Goal: Task Accomplishment & Management: Use online tool/utility

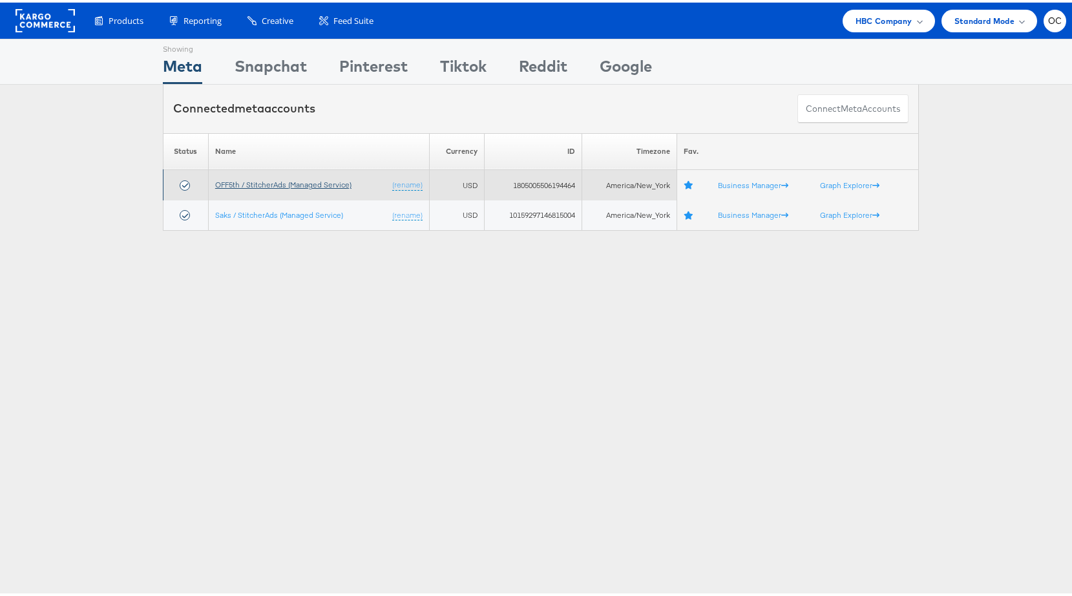
click at [332, 186] on link "OFF5th / StitcherAds (Managed Service)" at bounding box center [283, 182] width 136 height 10
click at [311, 182] on link "OFF5th / StitcherAds (Managed Service)" at bounding box center [283, 182] width 136 height 10
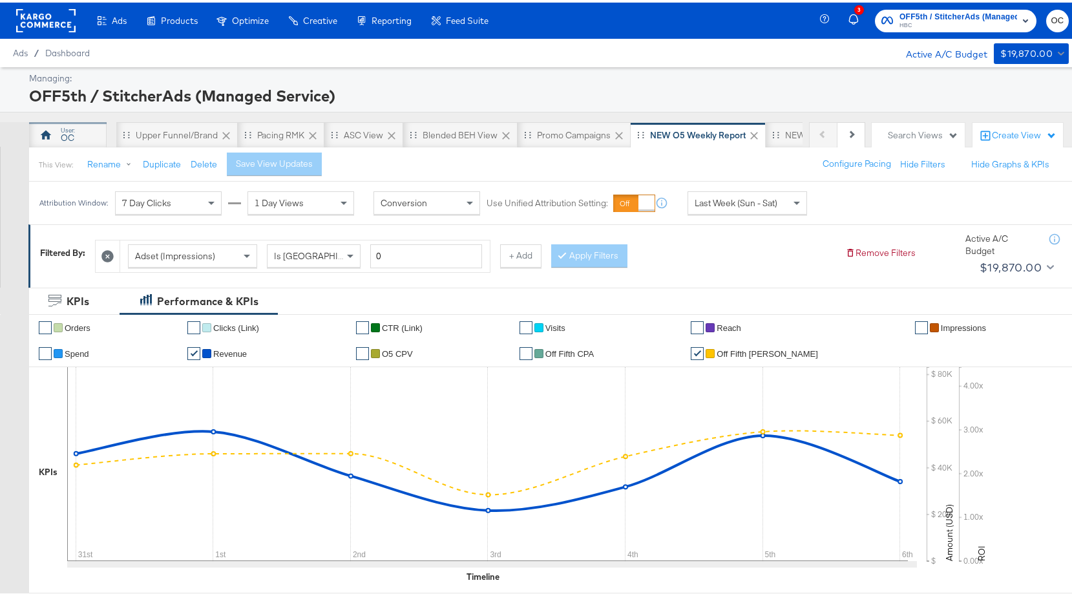
drag, startPoint x: 78, startPoint y: 135, endPoint x: 101, endPoint y: 139, distance: 23.6
click at [78, 135] on div "OC" at bounding box center [68, 133] width 78 height 26
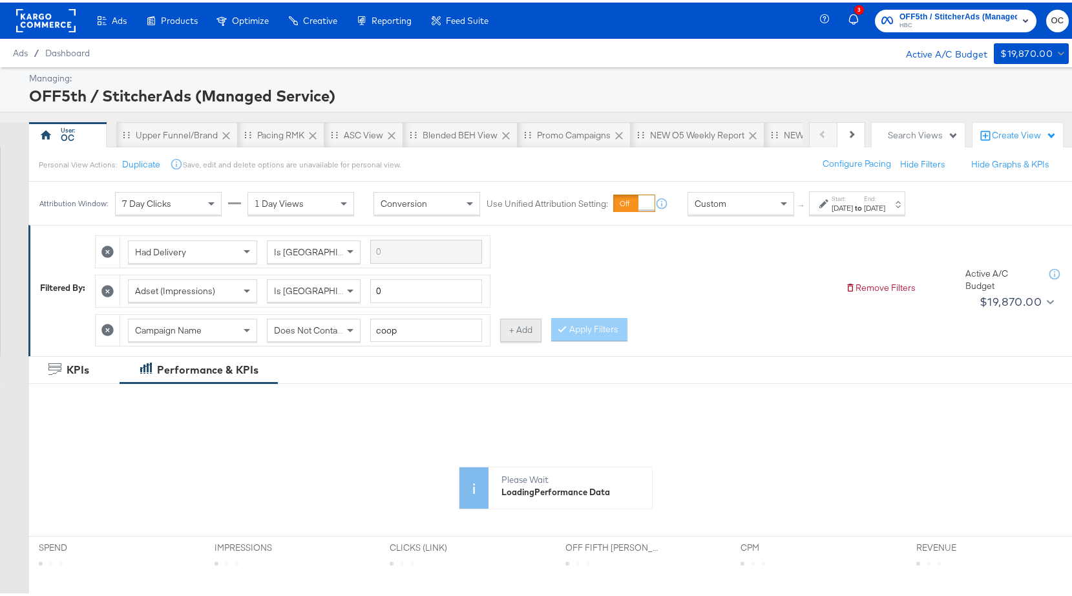
click at [522, 322] on button "+ Add" at bounding box center [520, 327] width 41 height 23
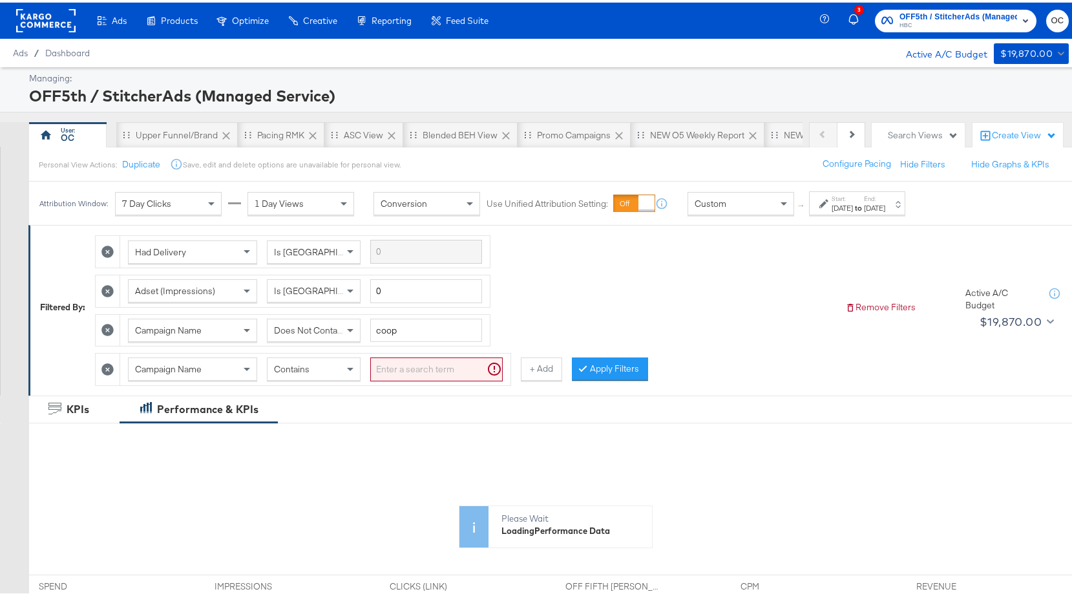
click at [301, 361] on span "Contains" at bounding box center [292, 367] width 36 height 12
click at [405, 374] on input "search" at bounding box center [436, 367] width 132 height 24
type input "brand"
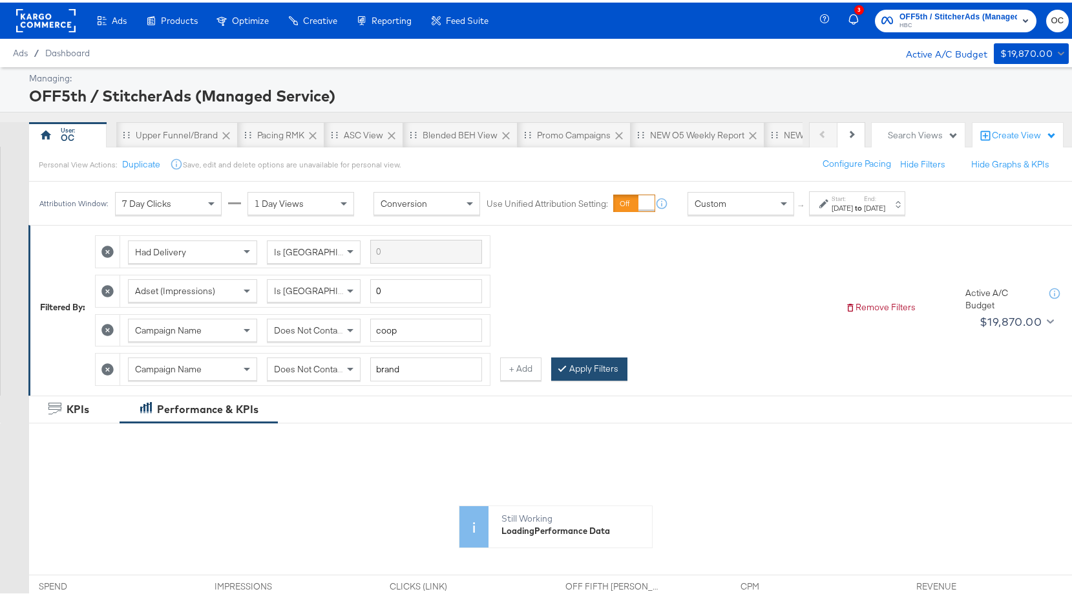
click at [594, 366] on button "Apply Filters" at bounding box center [589, 366] width 76 height 23
click at [853, 207] on div "Sep 1st 2024" at bounding box center [842, 205] width 21 height 10
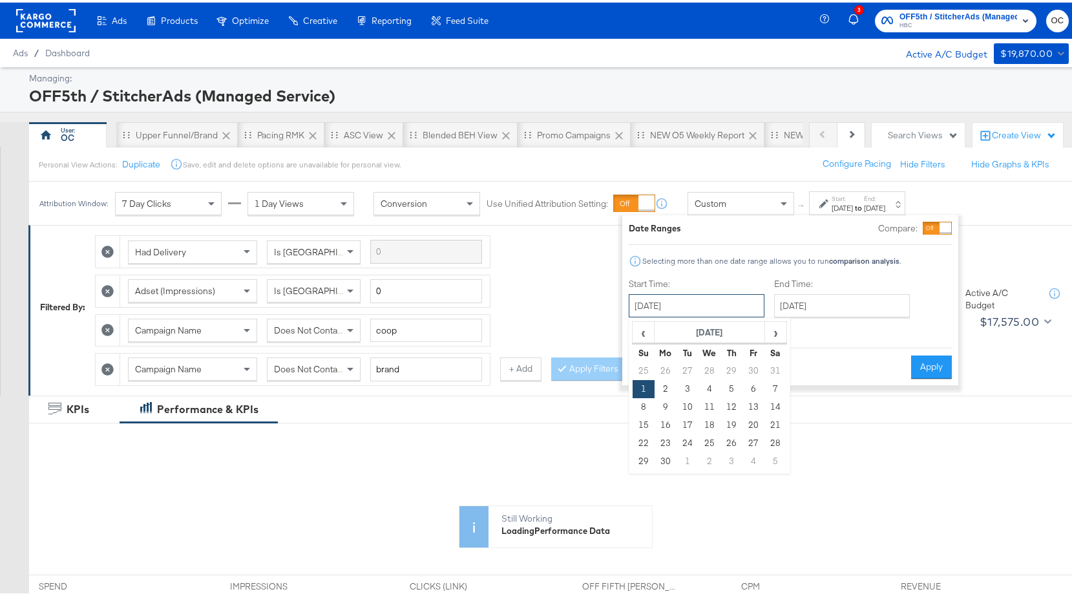
click at [734, 296] on input "September 1st 2024" at bounding box center [697, 302] width 136 height 23
click at [770, 336] on span "›" at bounding box center [776, 329] width 20 height 19
click at [816, 355] on div "Cancel Apply" at bounding box center [790, 360] width 323 height 32
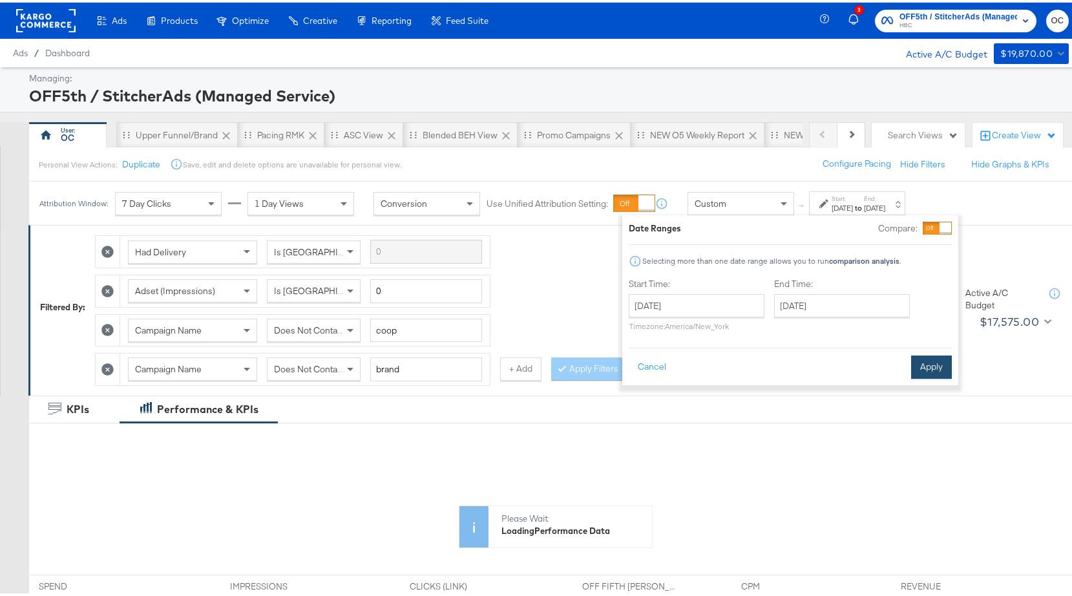
click at [920, 365] on button "Apply" at bounding box center [931, 364] width 41 height 23
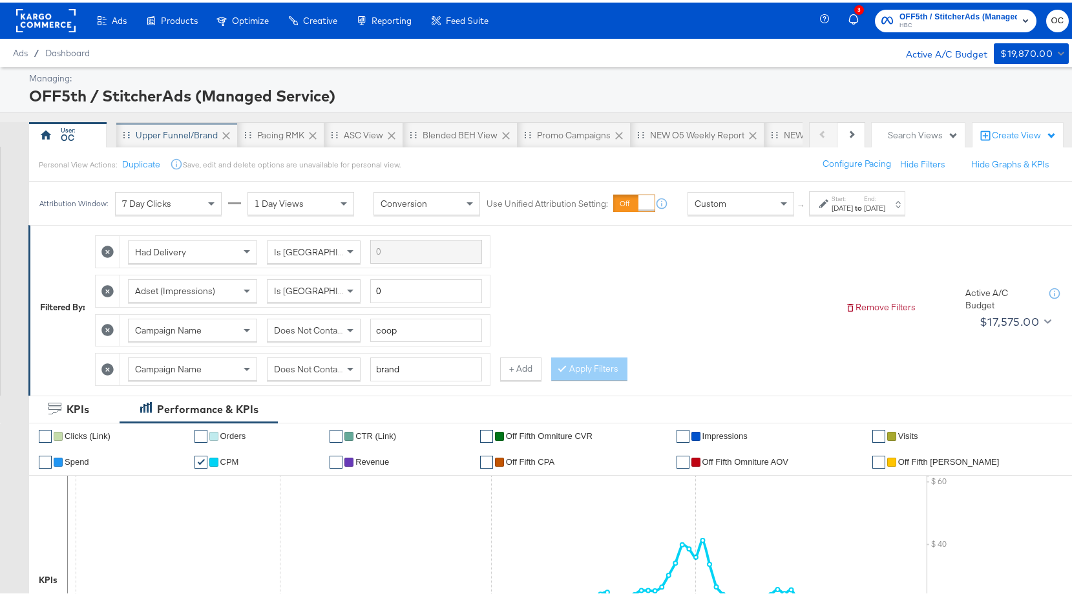
click at [172, 122] on div "Upper Funnel/Brand" at bounding box center [177, 133] width 122 height 26
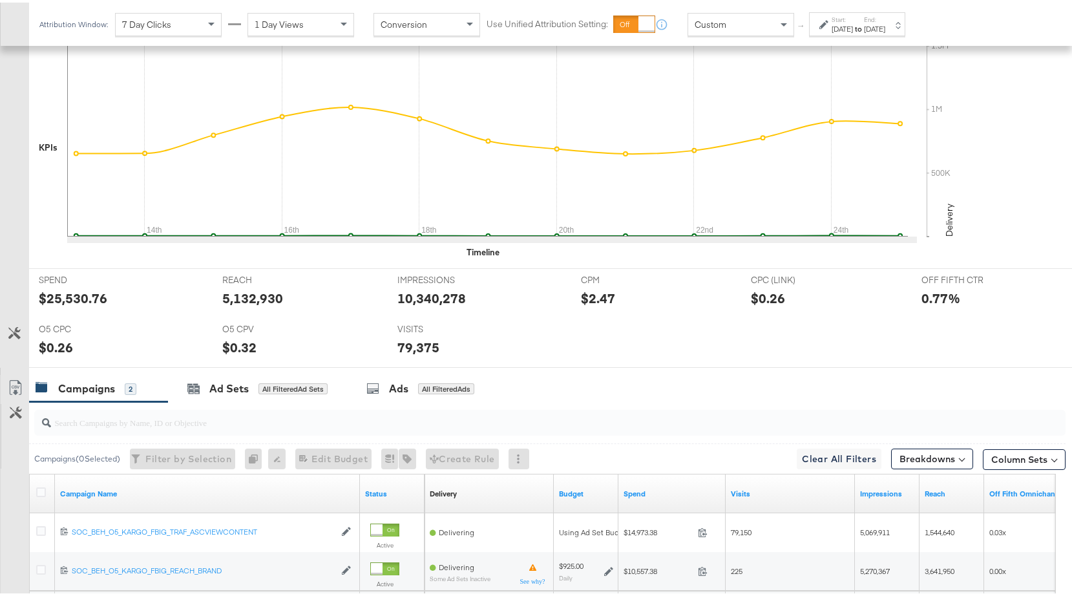
scroll to position [480, 0]
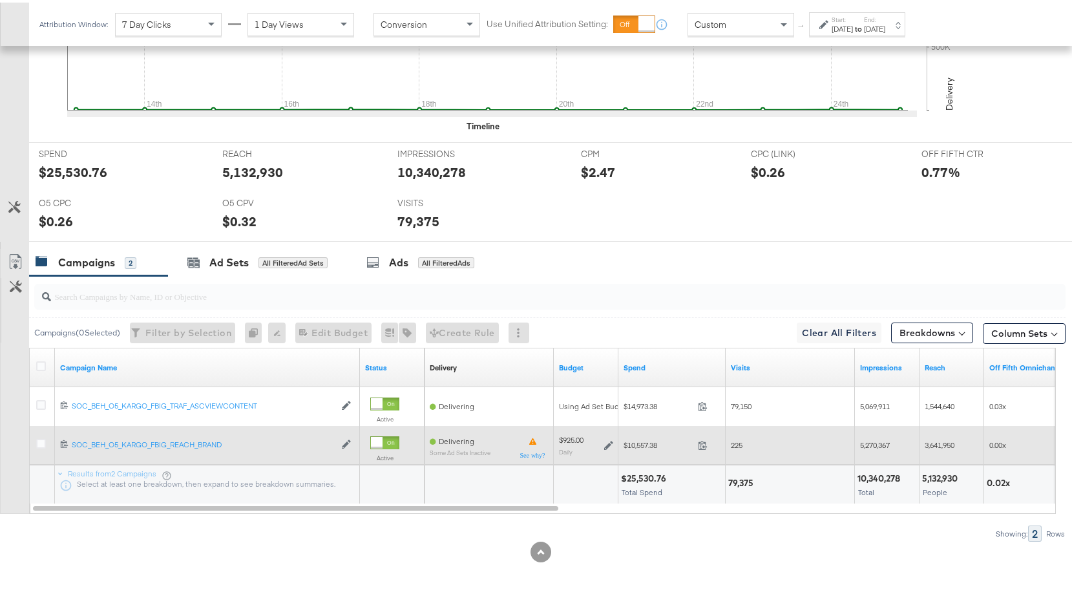
click at [611, 444] on icon at bounding box center [608, 442] width 9 height 9
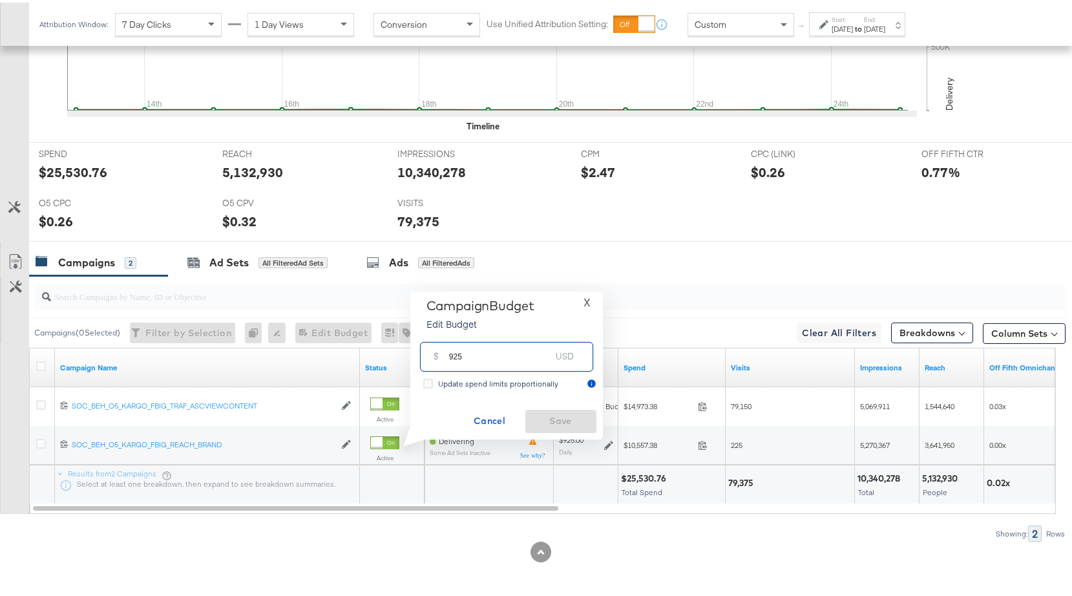
drag, startPoint x: 453, startPoint y: 355, endPoint x: 436, endPoint y: 354, distance: 16.9
click at [436, 354] on div "$ 925 USD" at bounding box center [506, 353] width 173 height 29
type input "1025"
click at [576, 419] on span "Save" at bounding box center [561, 418] width 61 height 16
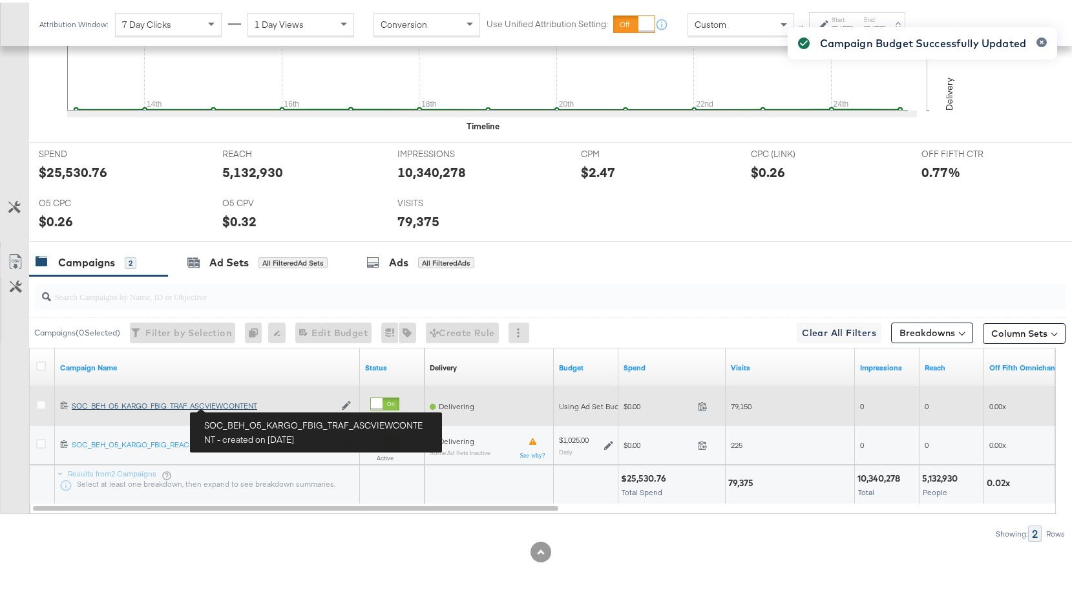
click at [238, 404] on div "SOC_BEH_O5_KARGO_FBIG_TRAF_ASCVIEWCONTENT SOC_BEH_O5_KARGO_FBIG_TRAF_ASCVIEWCON…" at bounding box center [203, 403] width 263 height 10
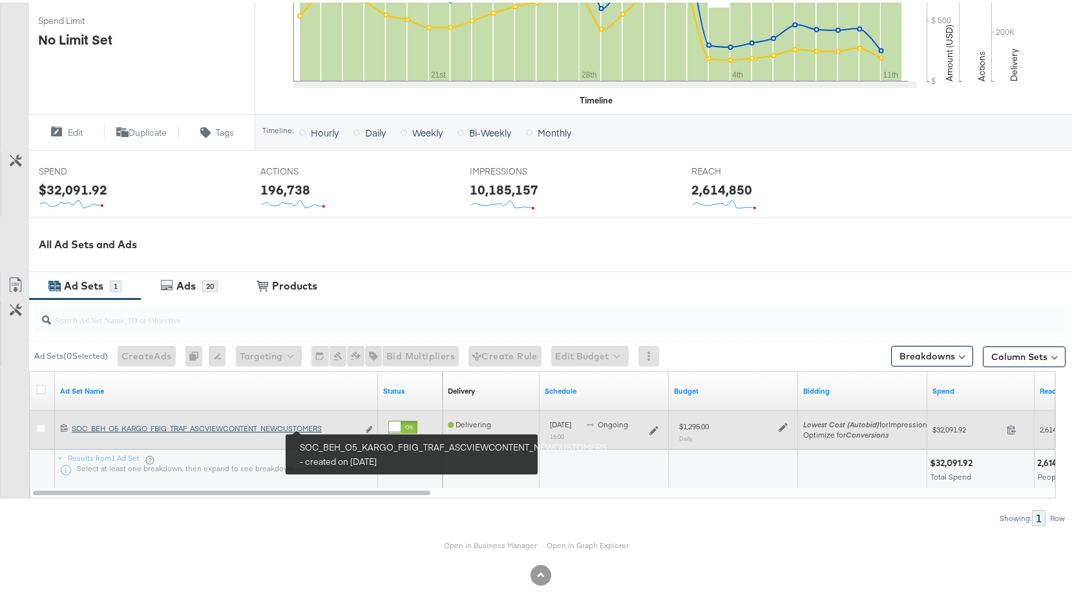
scroll to position [393, 0]
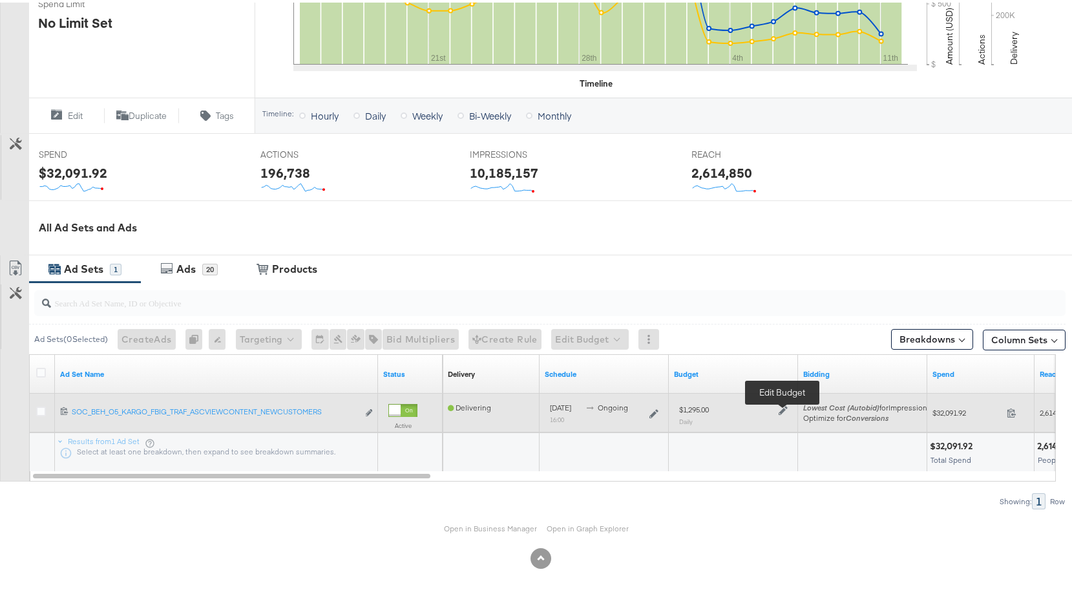
click at [785, 408] on icon at bounding box center [783, 407] width 9 height 9
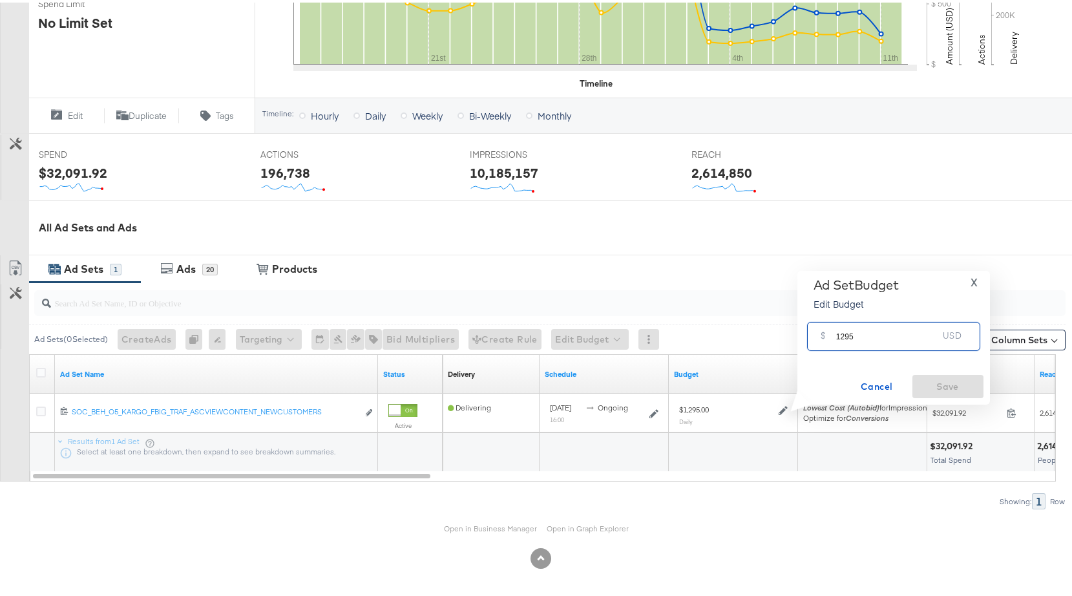
drag, startPoint x: 849, startPoint y: 333, endPoint x: 842, endPoint y: 332, distance: 6.5
click at [842, 332] on input "1295" at bounding box center [887, 329] width 102 height 28
type input "1435"
click at [953, 383] on span "Save" at bounding box center [948, 384] width 61 height 16
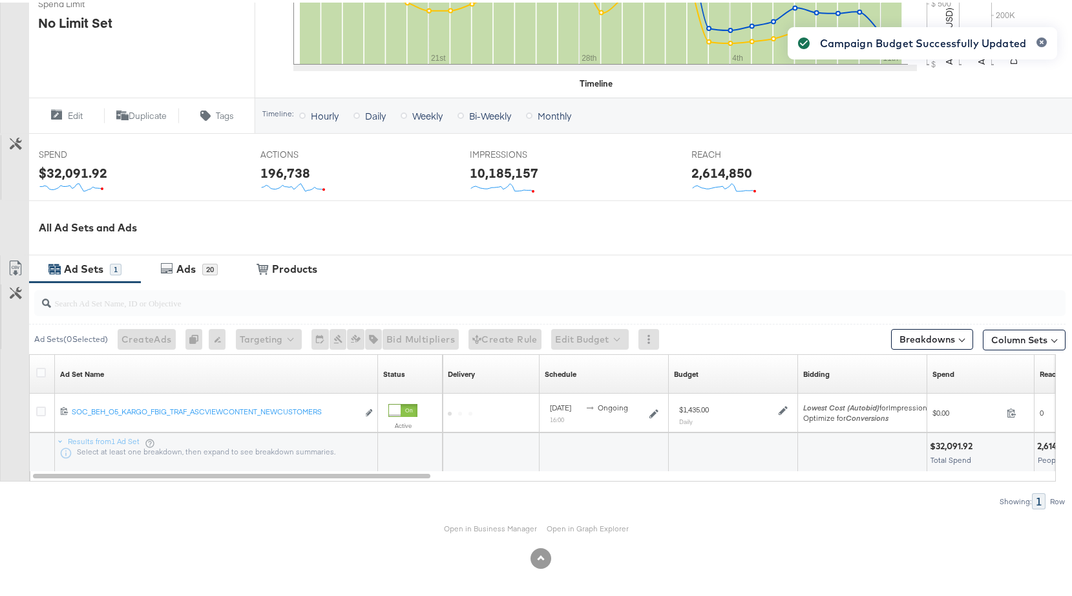
scroll to position [0, 0]
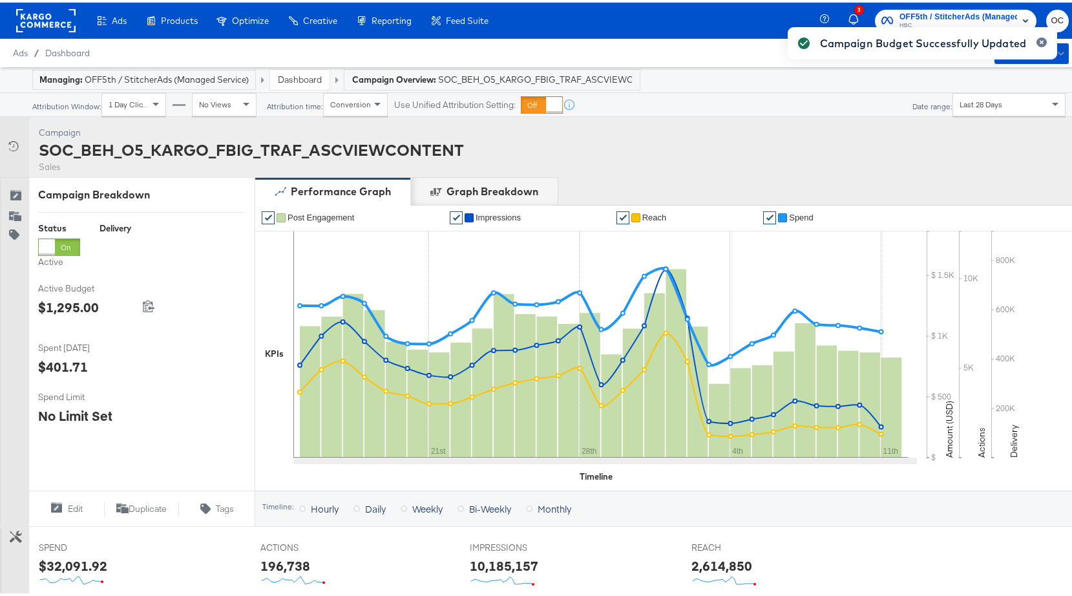
click at [294, 79] on link "Dashboard" at bounding box center [300, 77] width 44 height 12
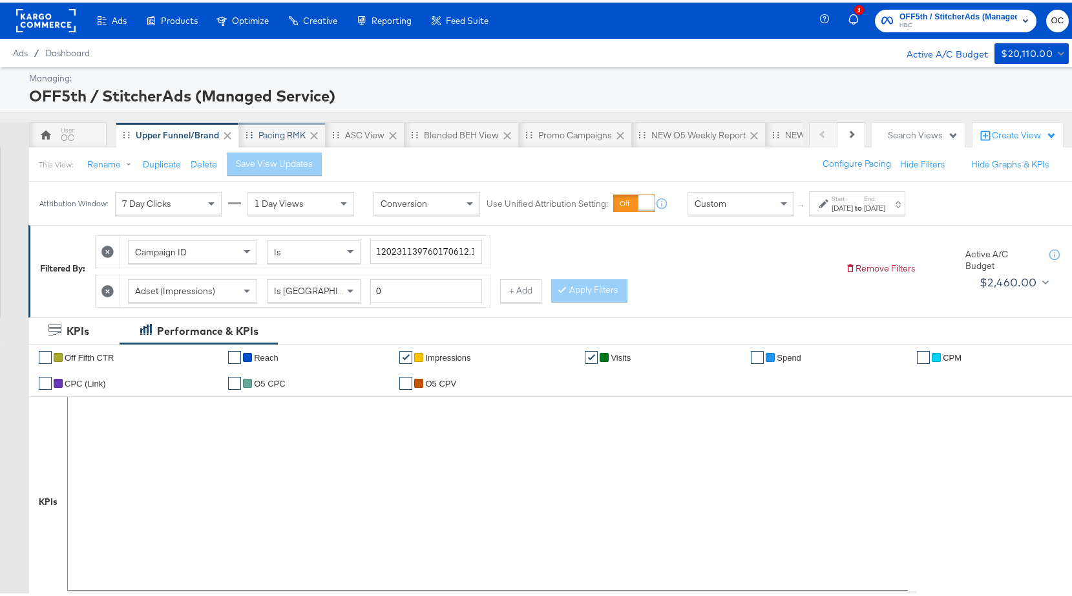
click at [284, 138] on div "Pacing RMK" at bounding box center [282, 133] width 47 height 12
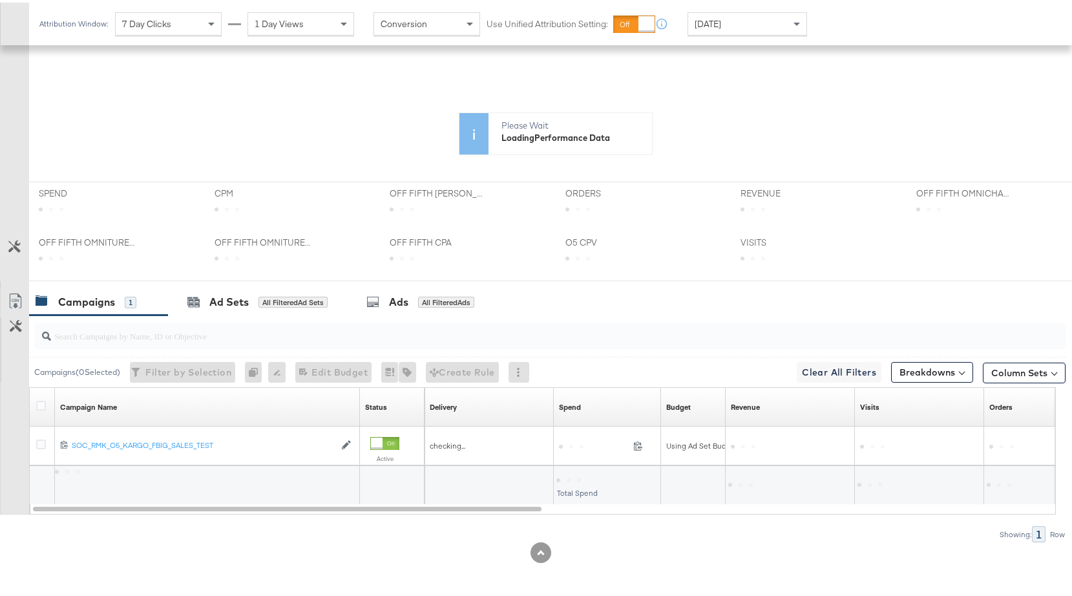
scroll to position [315, 0]
click at [236, 298] on div "Ad Sets" at bounding box center [228, 298] width 39 height 15
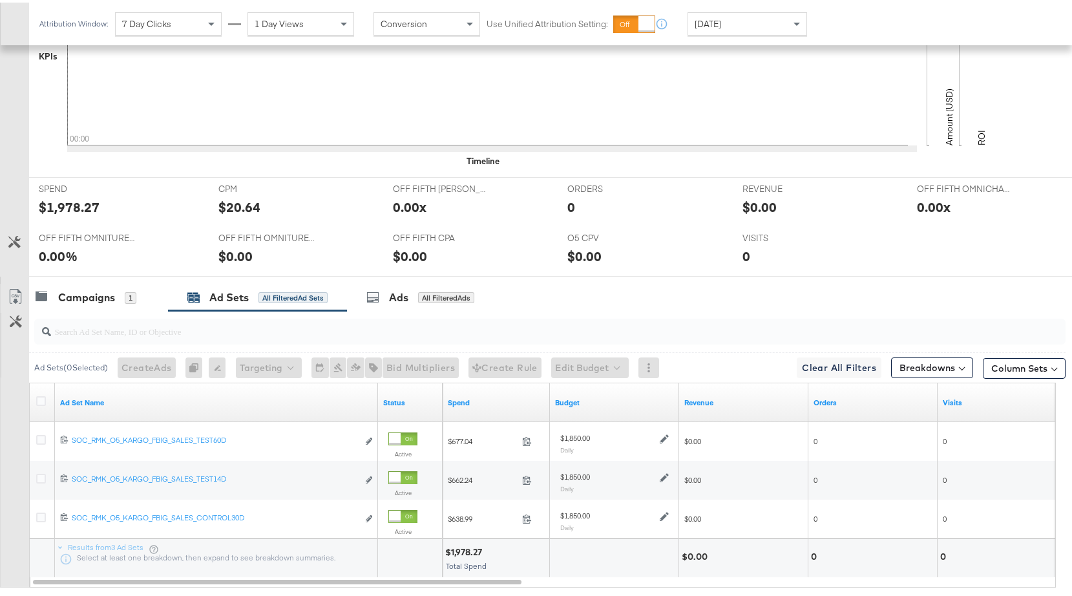
scroll to position [518, 0]
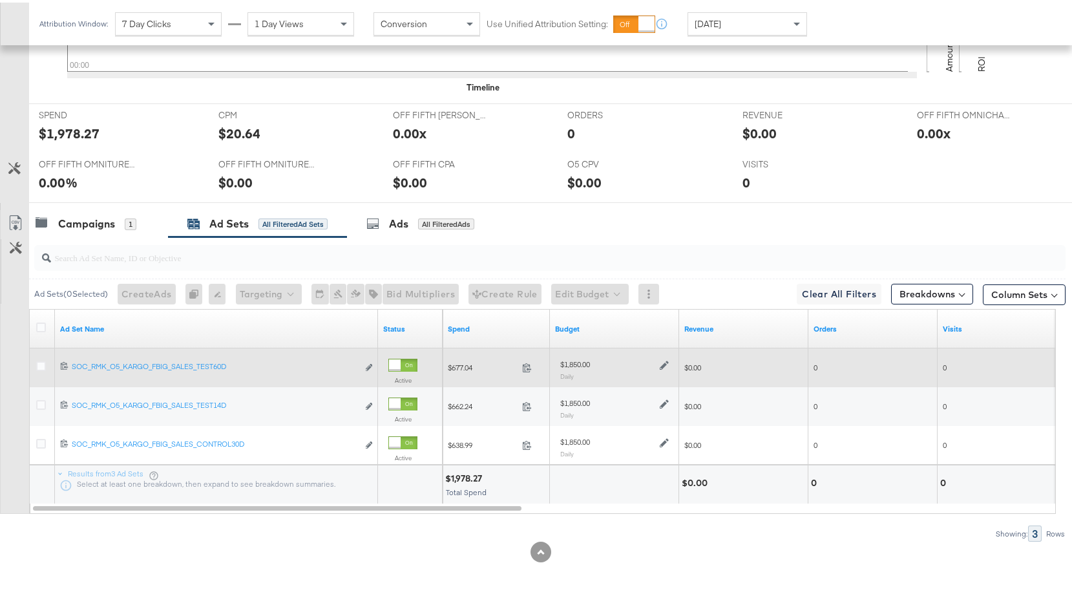
click at [662, 364] on icon at bounding box center [664, 362] width 9 height 9
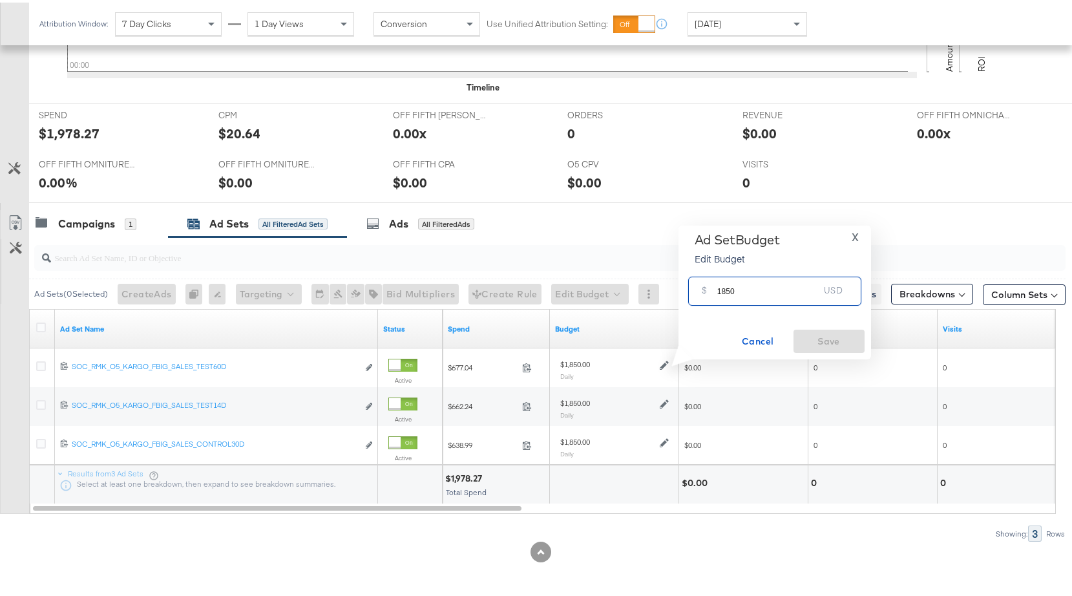
drag, startPoint x: 725, startPoint y: 290, endPoint x: 709, endPoint y: 288, distance: 16.3
click at [709, 288] on div "$ 1850 USD" at bounding box center [774, 288] width 173 height 29
type input "2050"
click at [840, 331] on span "Save" at bounding box center [829, 339] width 61 height 16
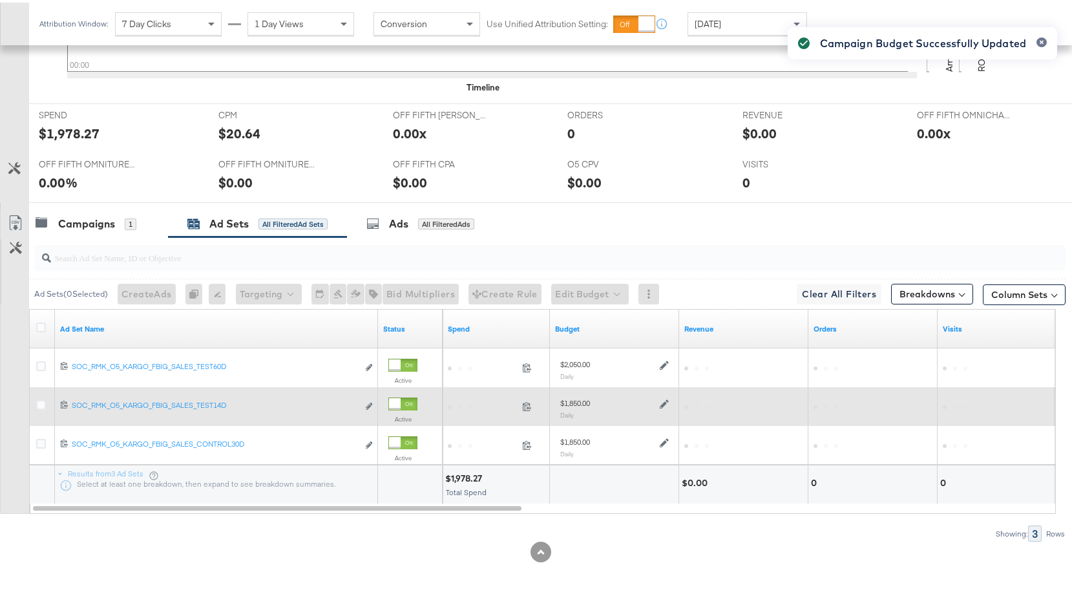
click at [663, 403] on icon at bounding box center [664, 401] width 9 height 9
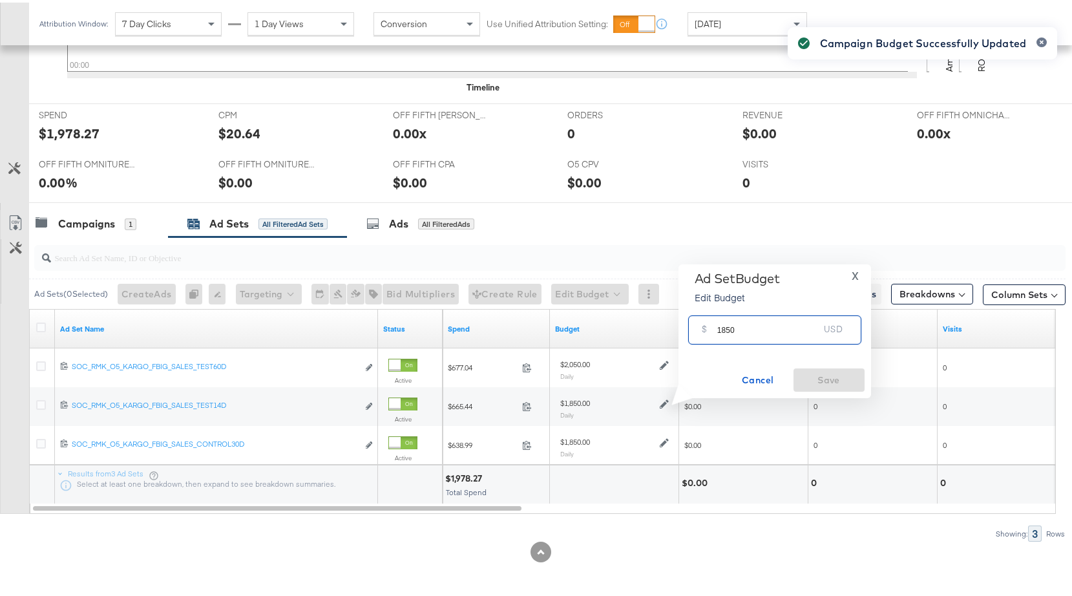
drag, startPoint x: 725, startPoint y: 328, endPoint x: 710, endPoint y: 326, distance: 15.6
click at [710, 326] on div "$ 1850 USD" at bounding box center [774, 327] width 173 height 29
type input "2050"
click at [799, 370] on span "Save" at bounding box center [829, 378] width 61 height 16
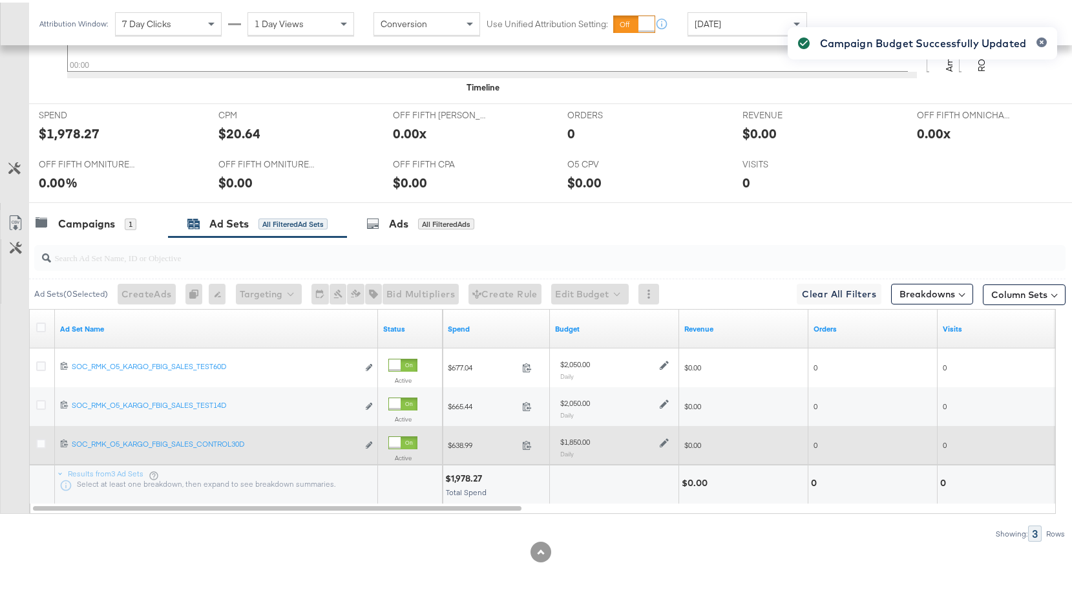
click at [662, 441] on icon at bounding box center [664, 440] width 9 height 9
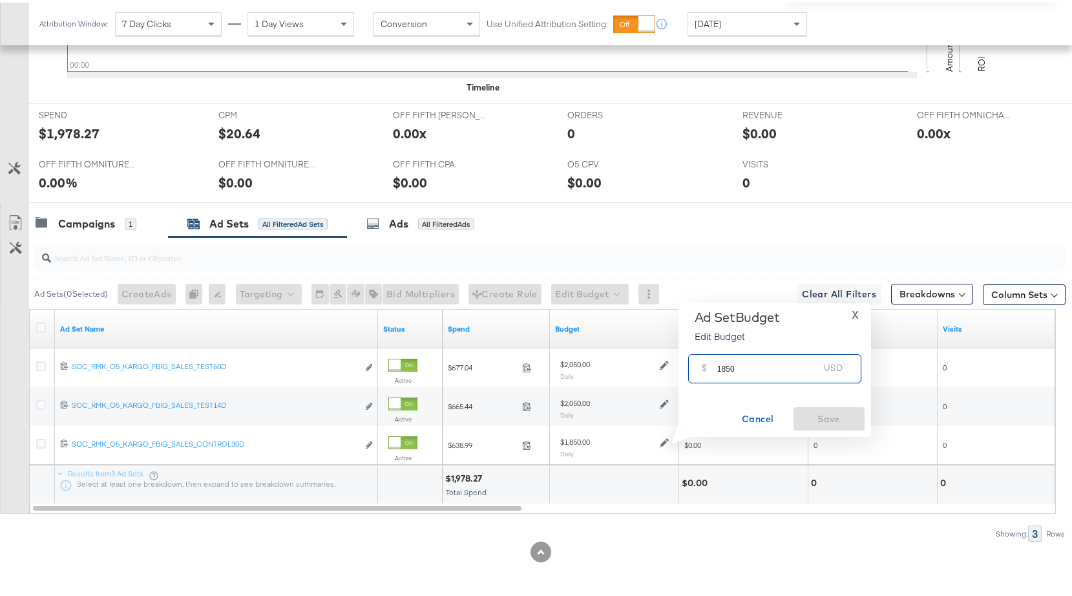
drag, startPoint x: 726, startPoint y: 365, endPoint x: 715, endPoint y: 365, distance: 11.0
click at [715, 365] on div "$ 1850 USD" at bounding box center [774, 366] width 173 height 29
type input "2050"
click at [825, 411] on span "Save" at bounding box center [829, 416] width 61 height 16
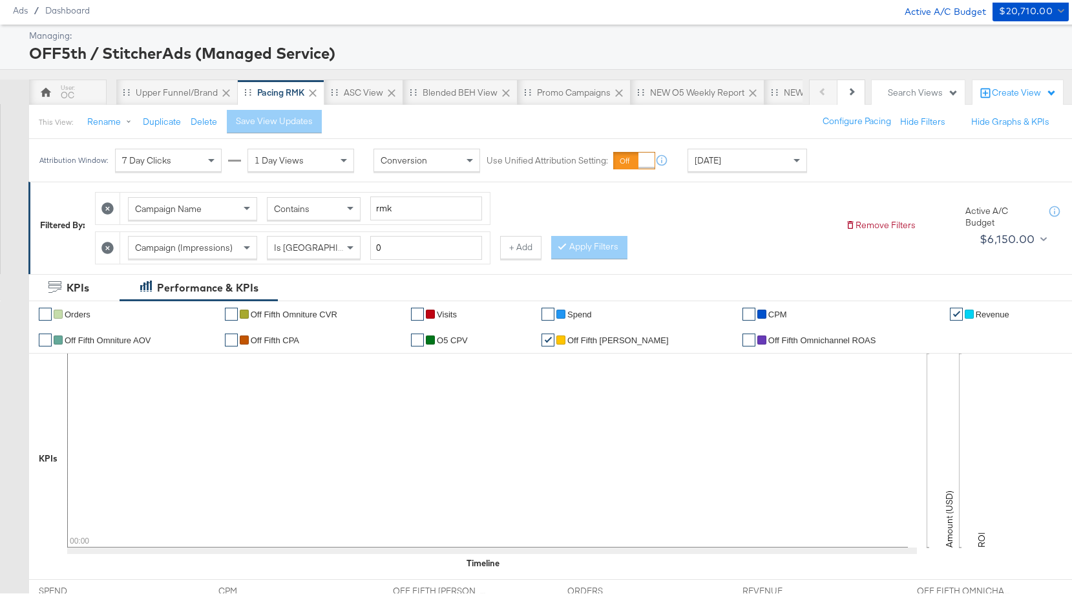
scroll to position [0, 0]
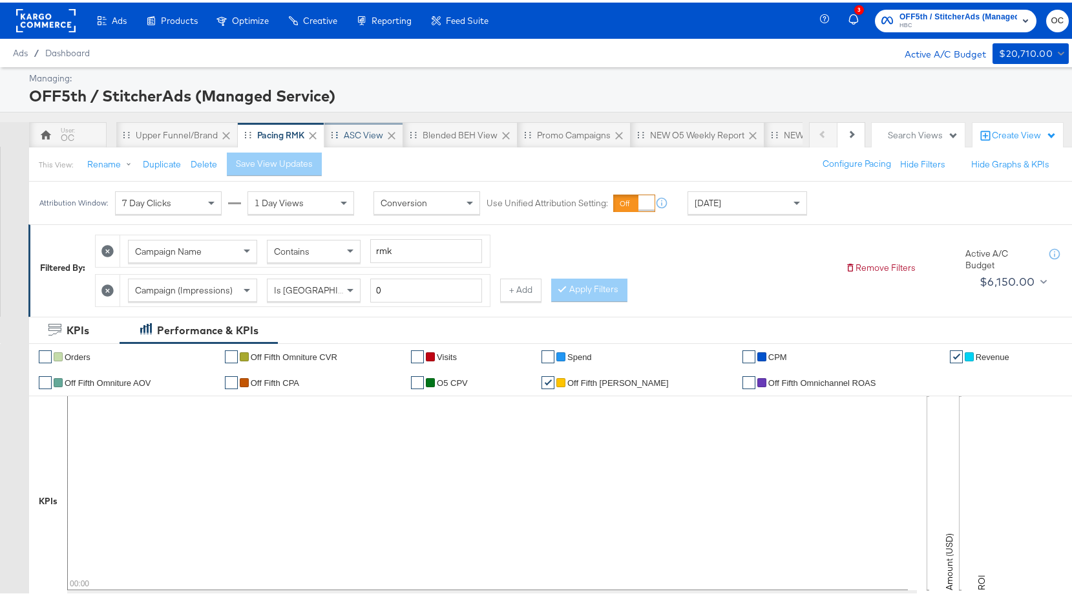
click at [377, 135] on div "ASC View" at bounding box center [363, 133] width 39 height 12
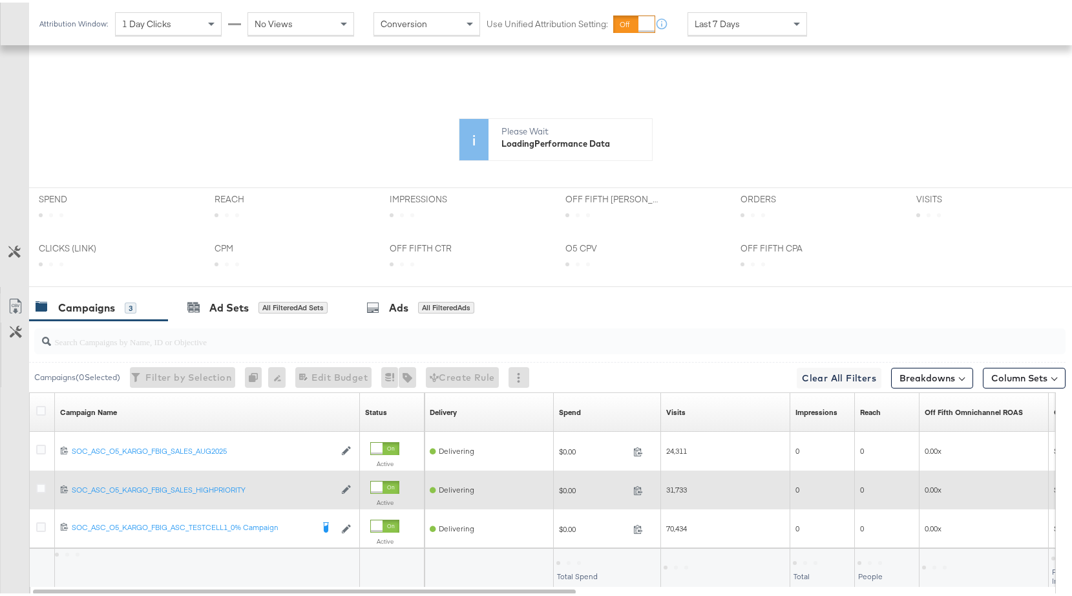
scroll to position [431, 0]
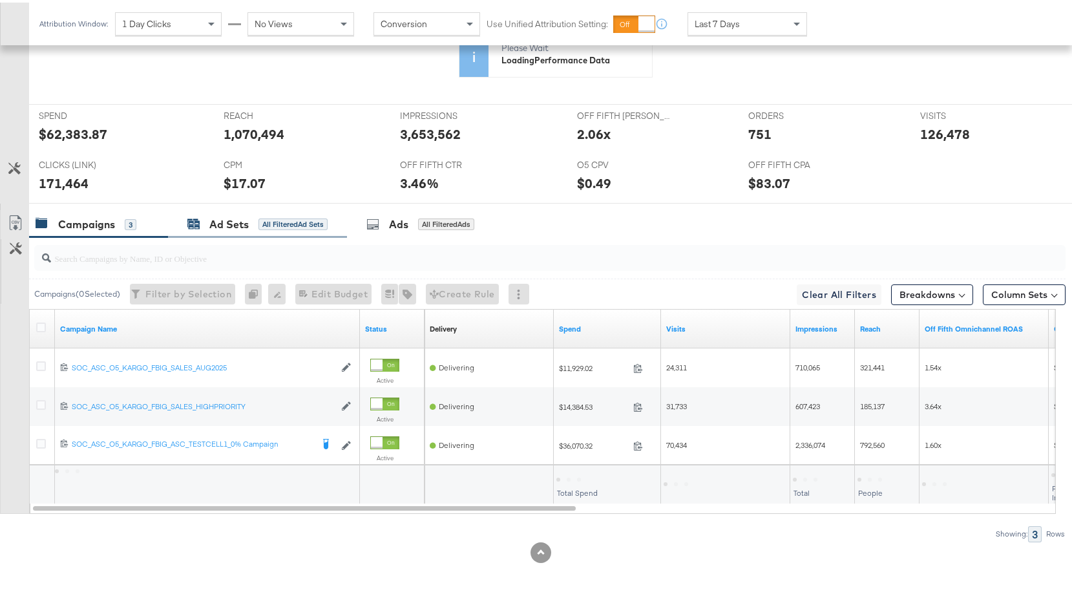
click at [259, 219] on div "All Filtered Ad Sets" at bounding box center [293, 222] width 69 height 12
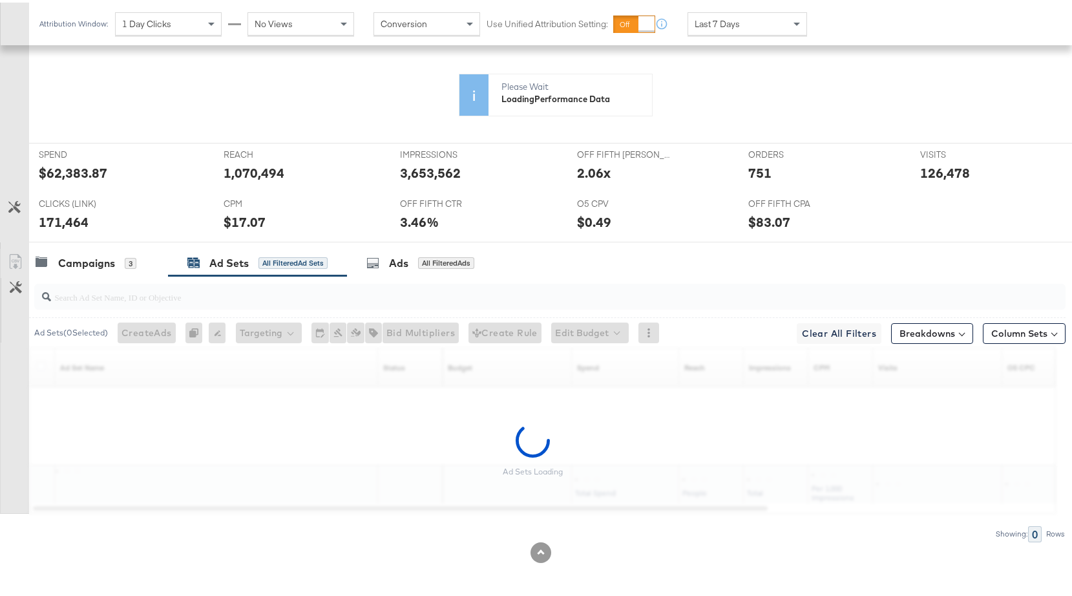
scroll to position [557, 0]
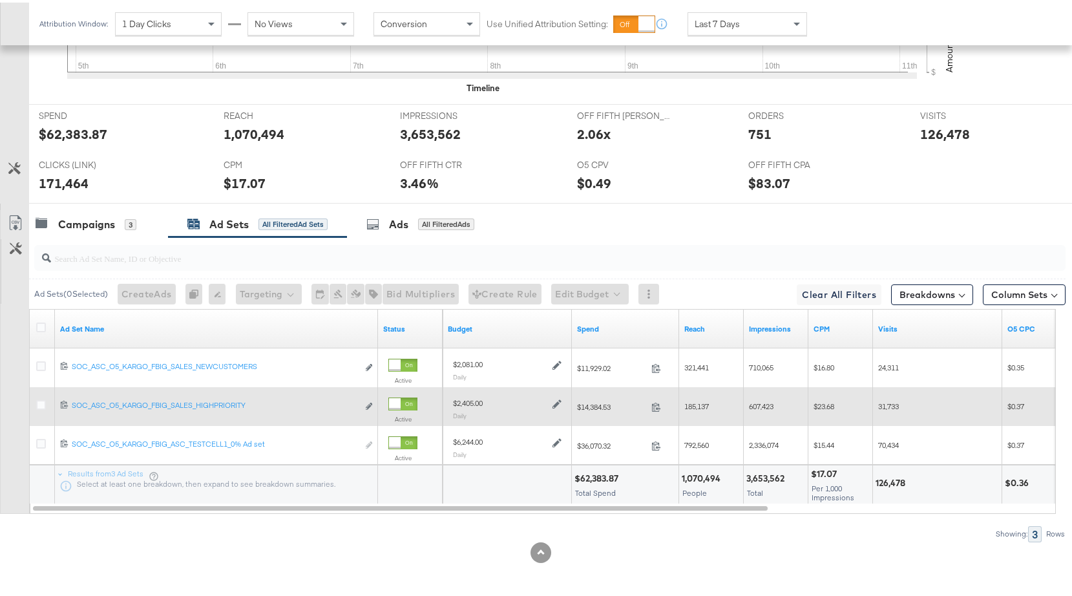
click at [556, 401] on icon at bounding box center [557, 401] width 9 height 9
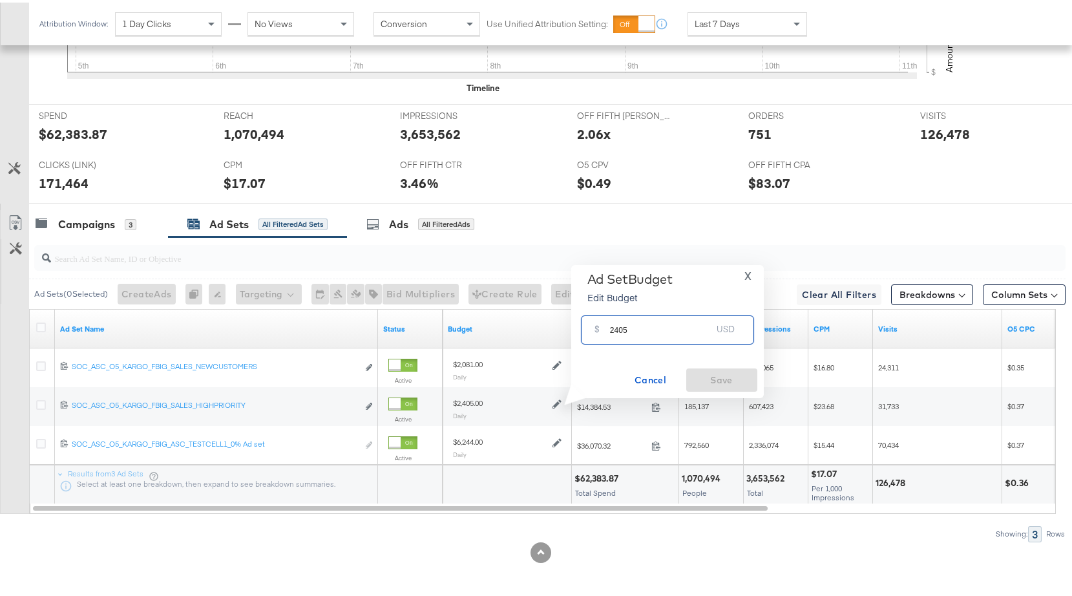
drag, startPoint x: 615, startPoint y: 326, endPoint x: 622, endPoint y: 329, distance: 7.0
click at [622, 329] on input "2405" at bounding box center [661, 322] width 102 height 28
type input "2665"
click at [721, 375] on span "Save" at bounding box center [722, 378] width 61 height 16
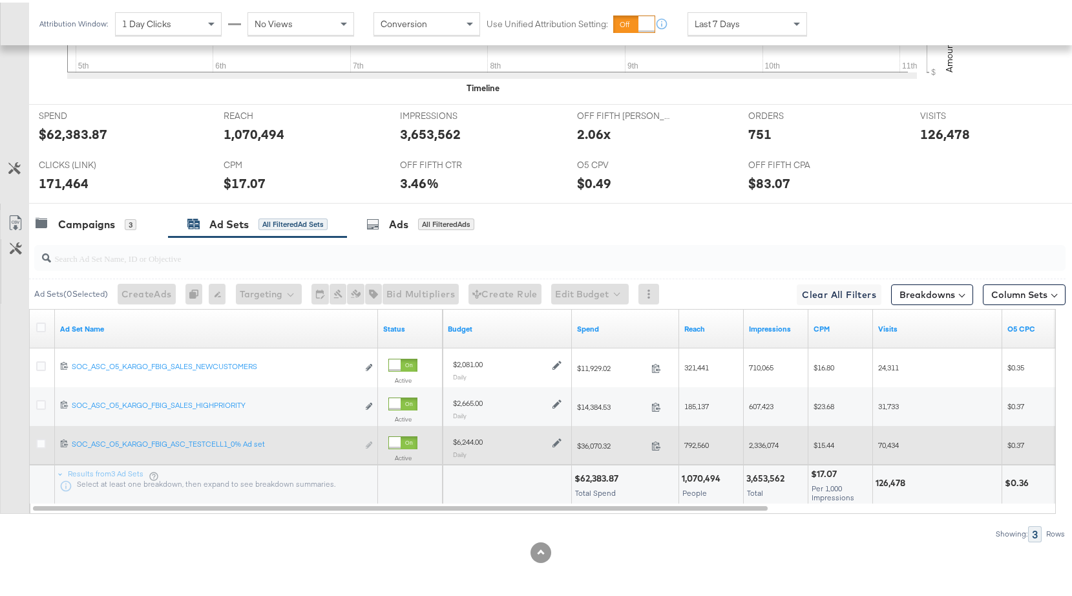
click at [554, 443] on icon at bounding box center [557, 440] width 9 height 9
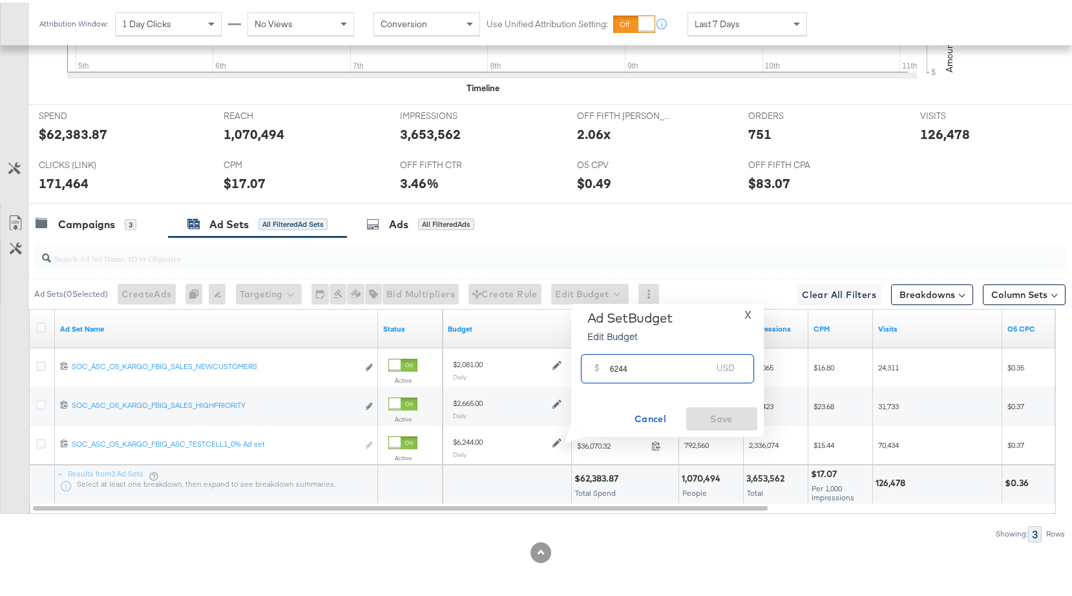
drag, startPoint x: 615, startPoint y: 368, endPoint x: 644, endPoint y: 367, distance: 29.1
click at [644, 367] on input "6244" at bounding box center [661, 361] width 102 height 28
type input "6919"
click at [734, 416] on span "Save" at bounding box center [722, 416] width 61 height 16
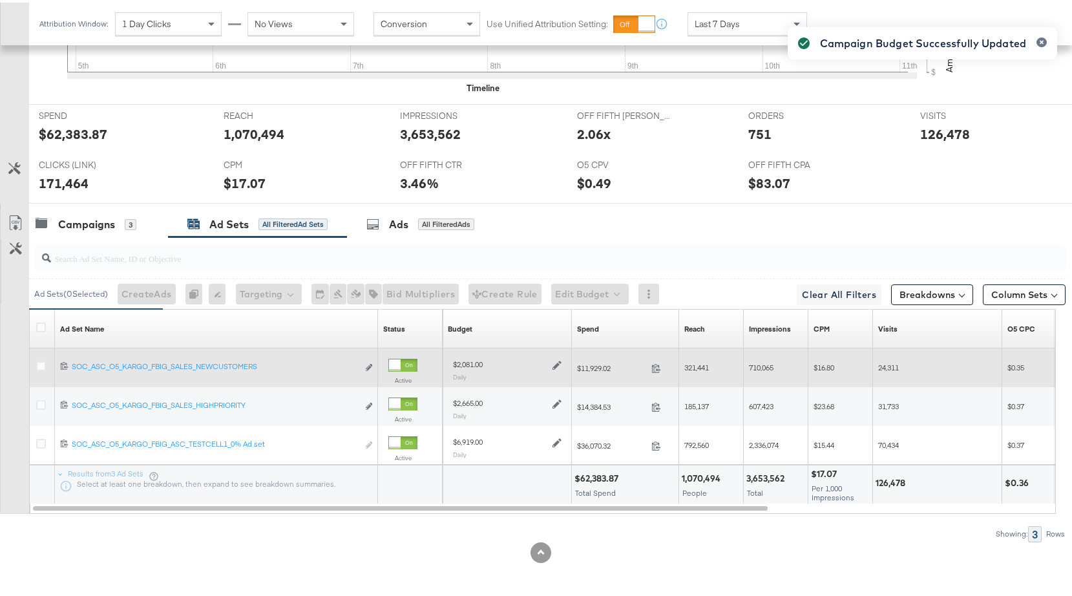
click at [555, 363] on icon at bounding box center [557, 363] width 9 height 9
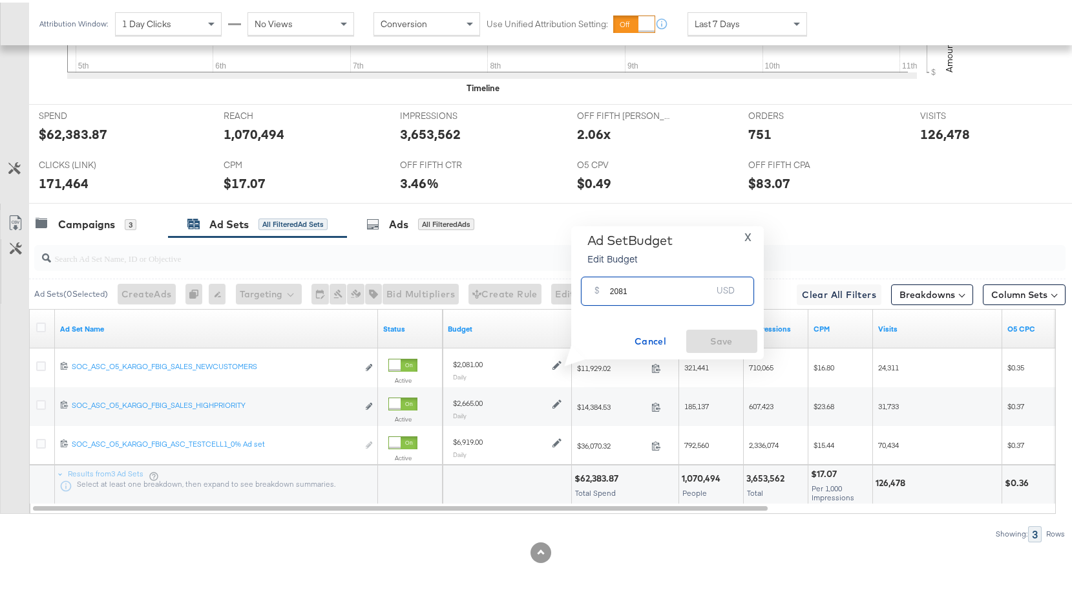
drag, startPoint x: 613, startPoint y: 290, endPoint x: 636, endPoint y: 290, distance: 23.3
click at [636, 290] on input "2081" at bounding box center [661, 284] width 102 height 28
type input "2306"
click at [702, 333] on span "Save" at bounding box center [722, 339] width 61 height 16
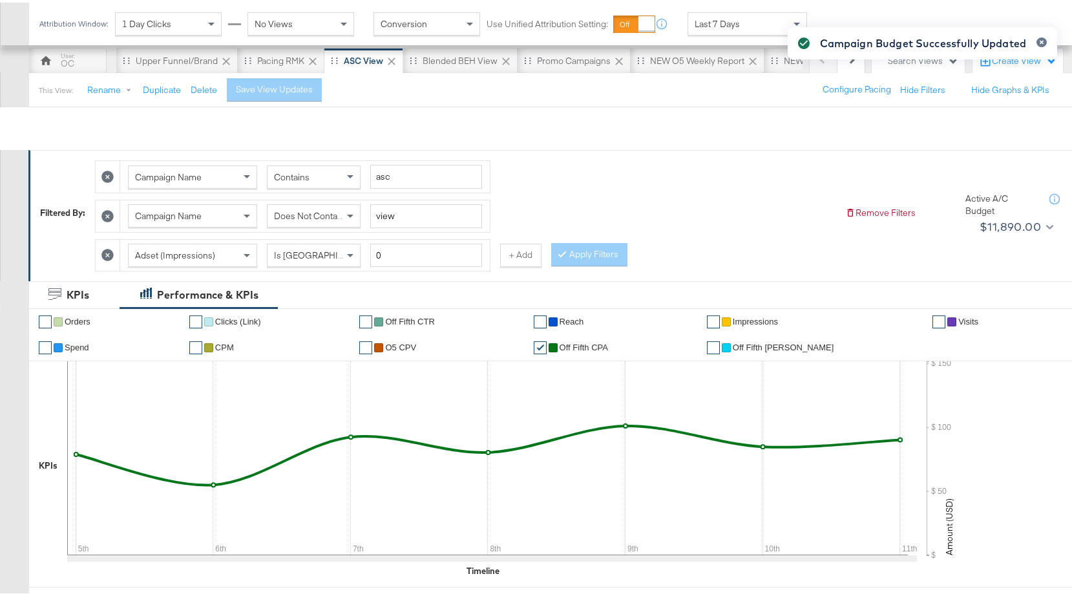
scroll to position [21, 0]
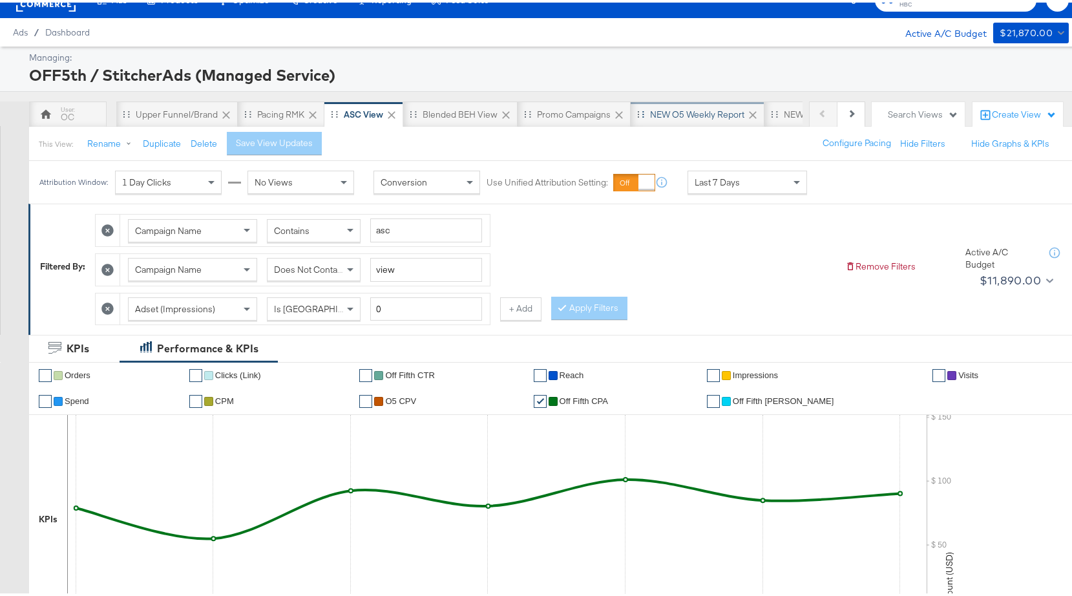
click at [698, 114] on div "NEW O5 Weekly Report" at bounding box center [697, 112] width 94 height 12
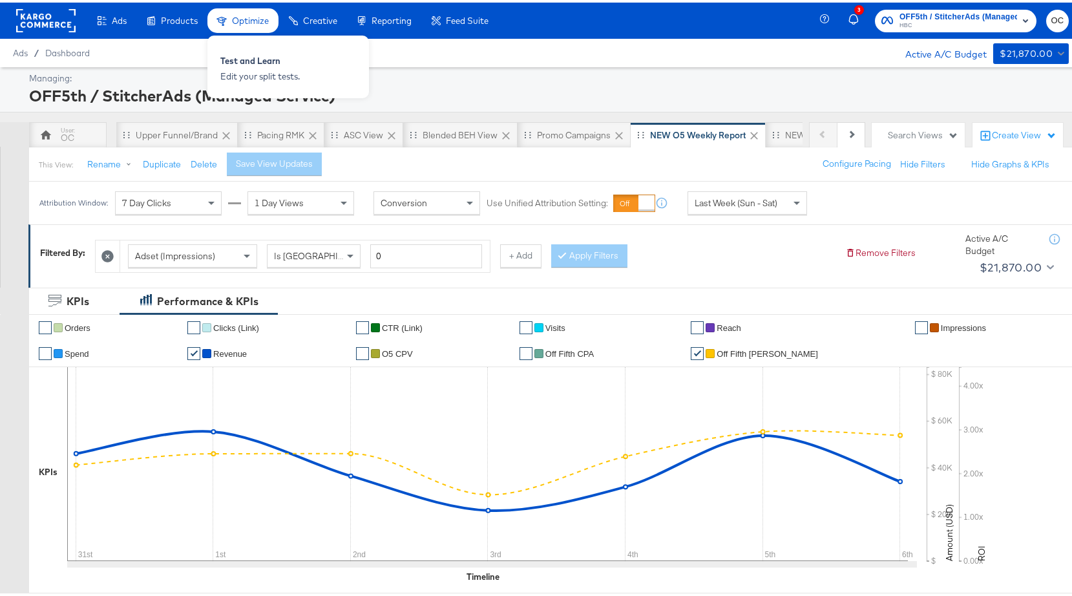
click at [372, 62] on div "Optimize Test and Learn Edit your split tests." at bounding box center [368, 64] width 323 height 63
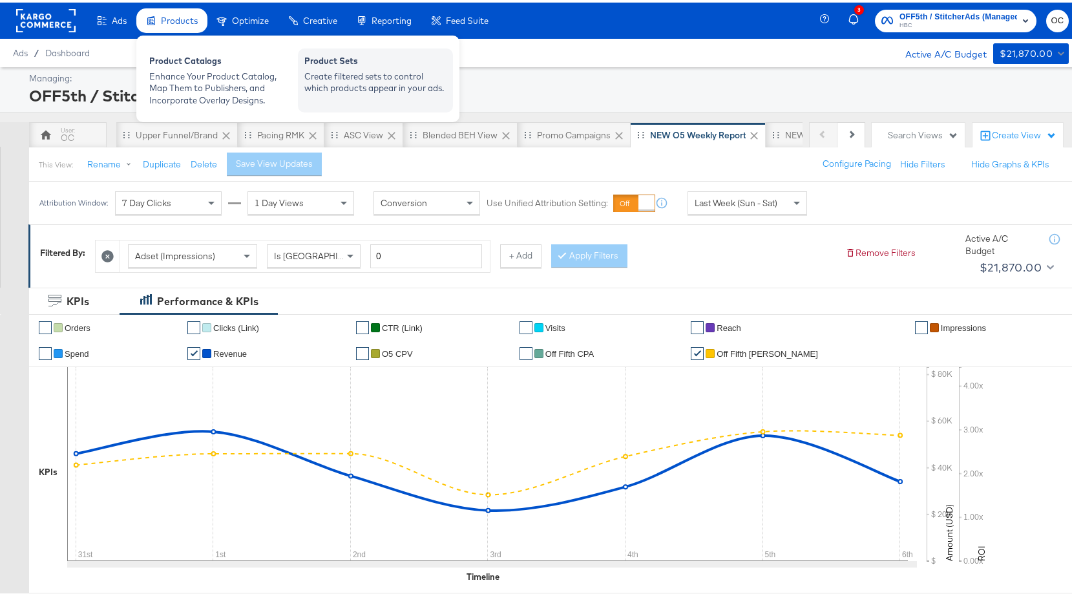
click at [349, 78] on div "Create filtered sets to control which products appear in your ads." at bounding box center [375, 80] width 142 height 24
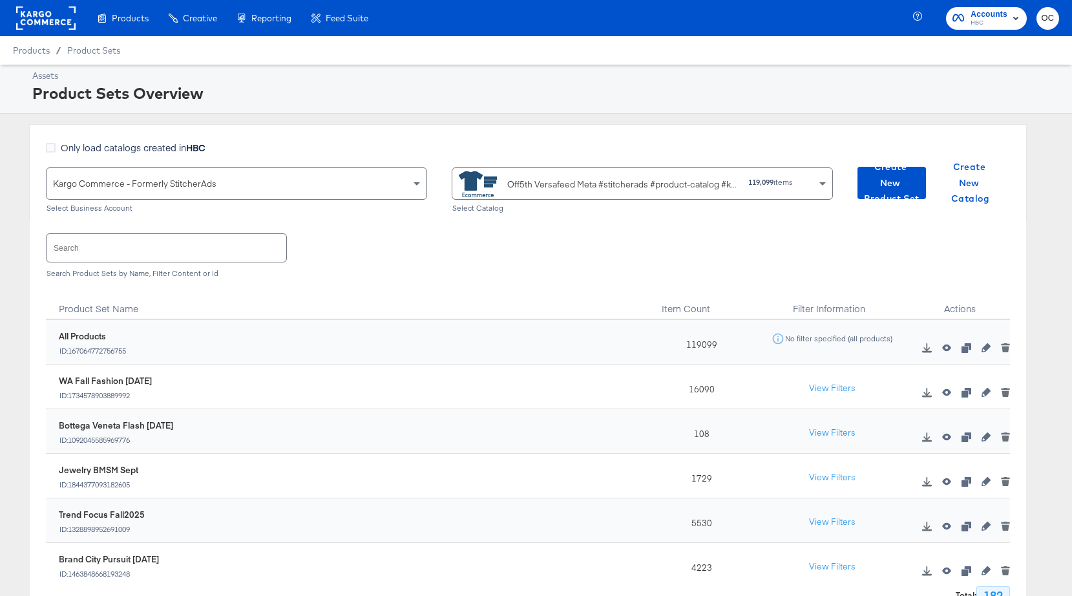
scroll to position [149, 0]
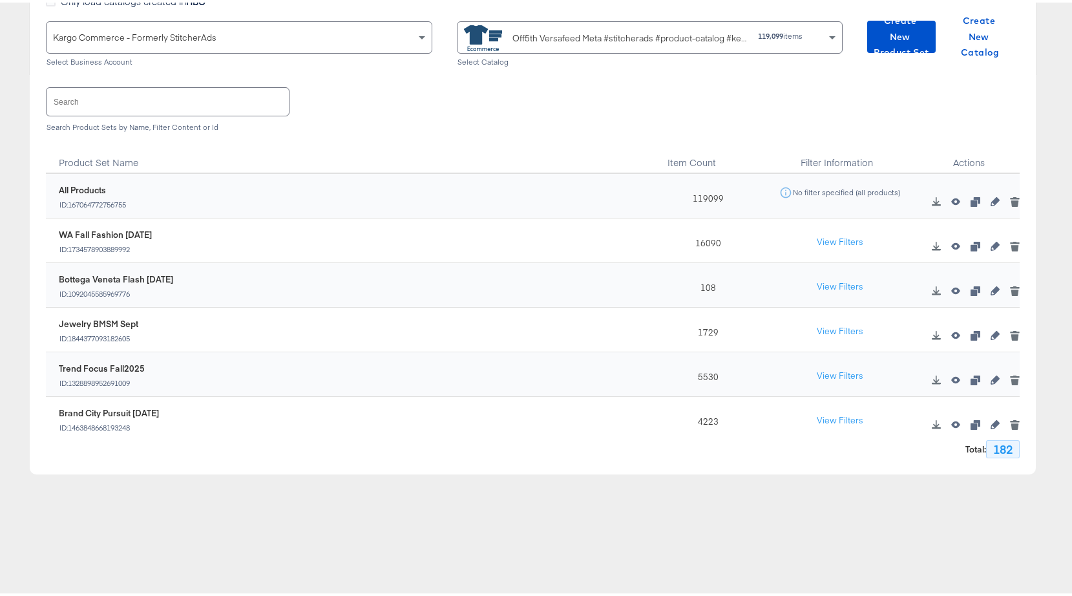
click at [178, 96] on input "text" at bounding box center [168, 99] width 242 height 28
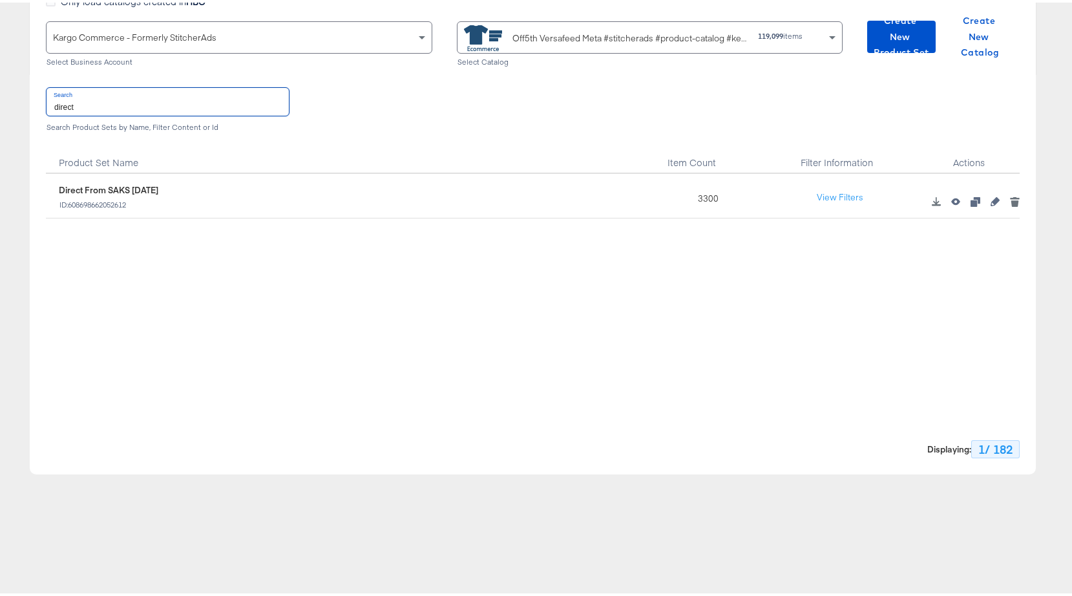
type input "direct"
click at [991, 199] on icon "button" at bounding box center [995, 199] width 9 height 9
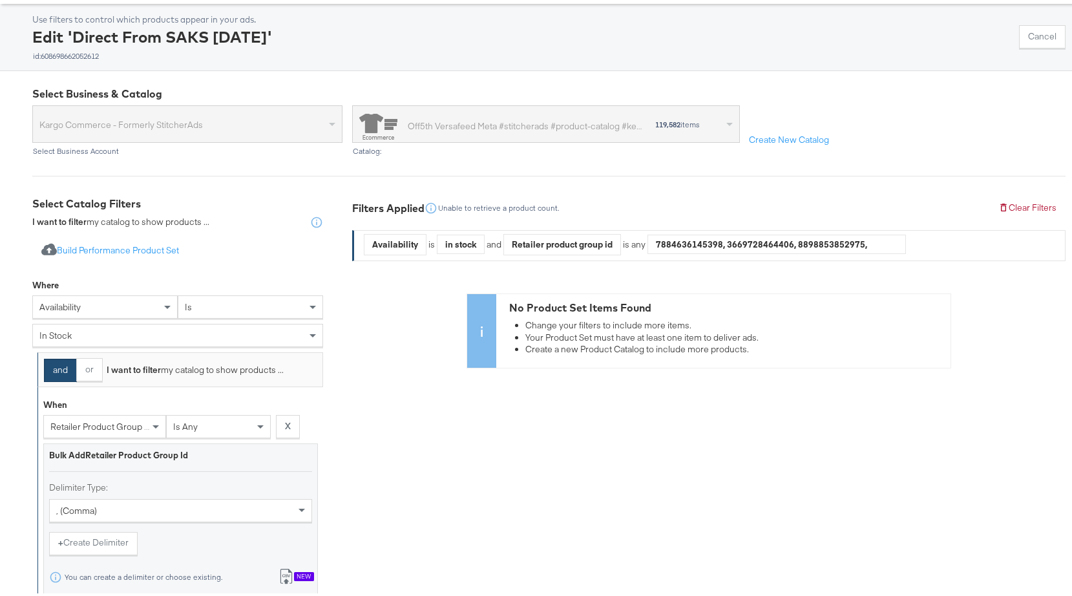
scroll to position [295, 0]
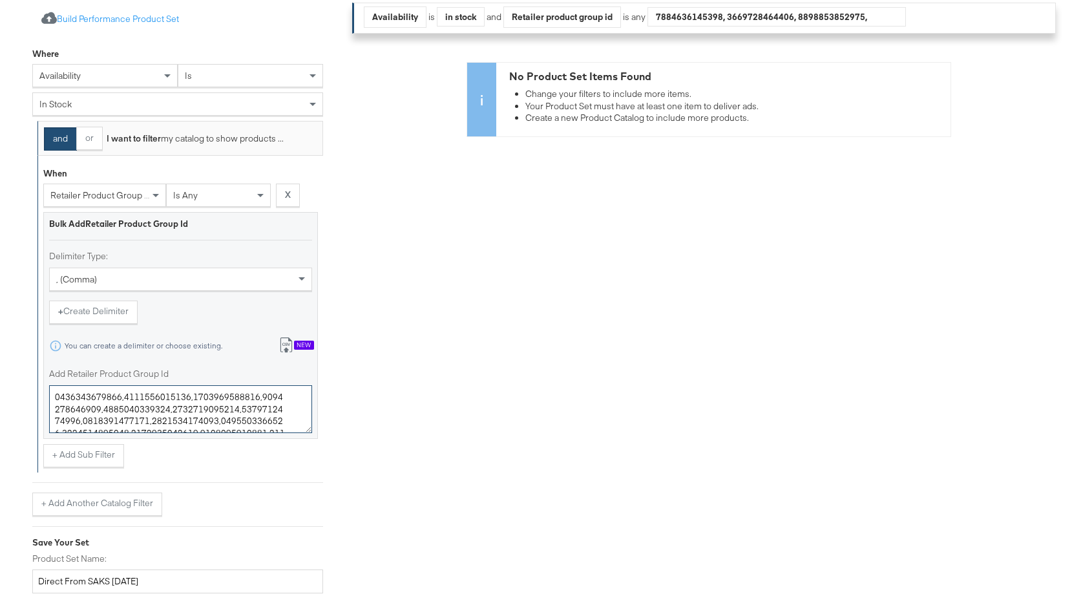
click at [204, 407] on textarea "Add Retailer Product Group Id" at bounding box center [180, 407] width 263 height 48
paste textarea "4201610,0400022961909,0400022984288,0400023034715,0400023036294,0400023041995,0…"
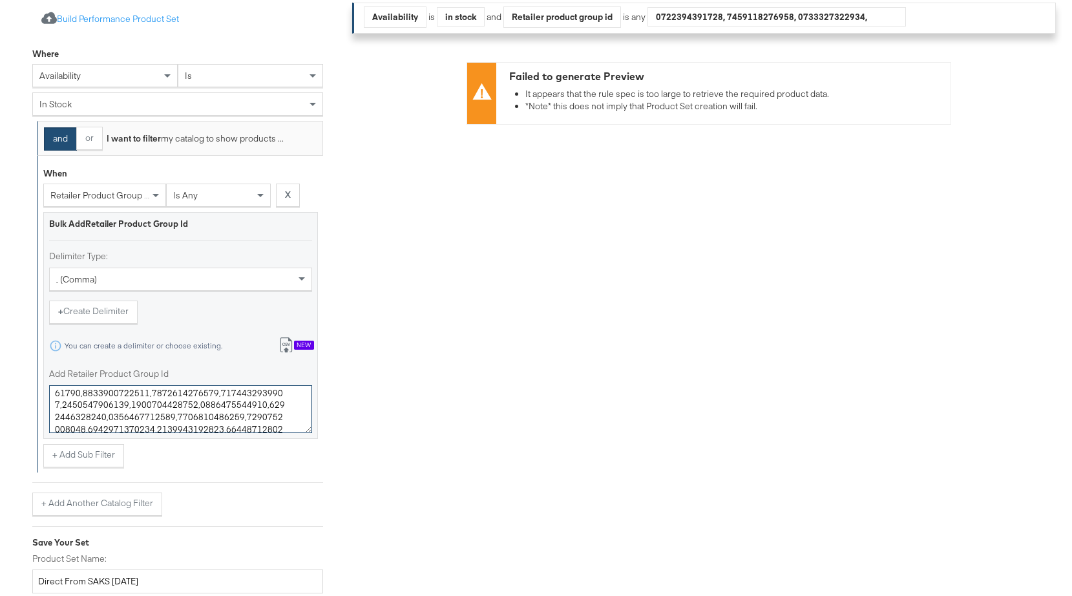
scroll to position [54308, 356]
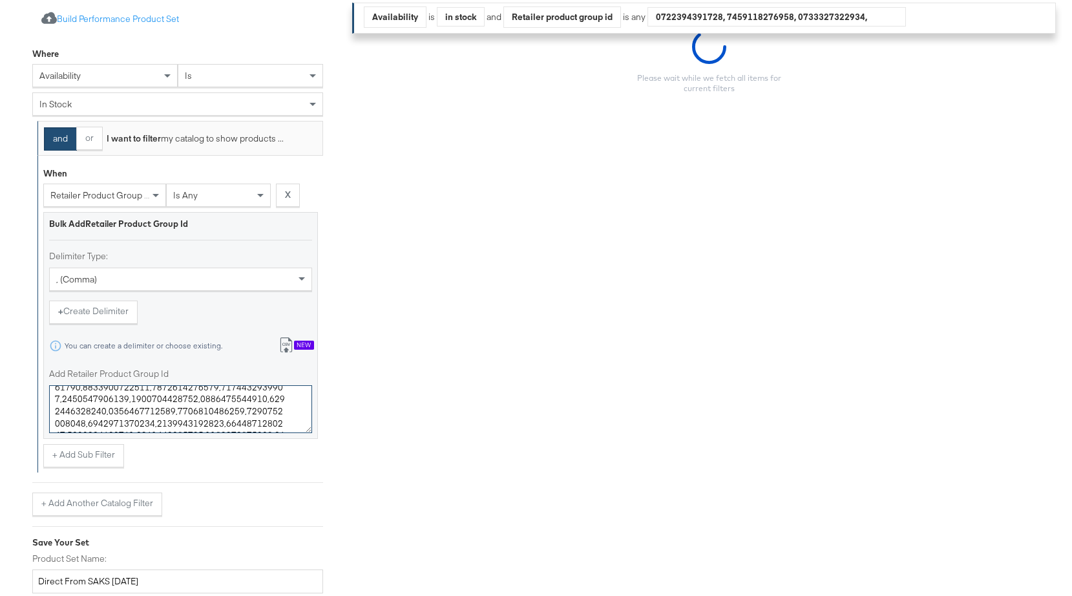
type textarea "0400024201610,0400022961909,0400022984288,0400023034715,0400023036294,040002304…"
drag, startPoint x: 129, startPoint y: 578, endPoint x: 112, endPoint y: 578, distance: 16.2
click at [112, 578] on input "Direct From SAKS [DATE]" at bounding box center [177, 579] width 291 height 24
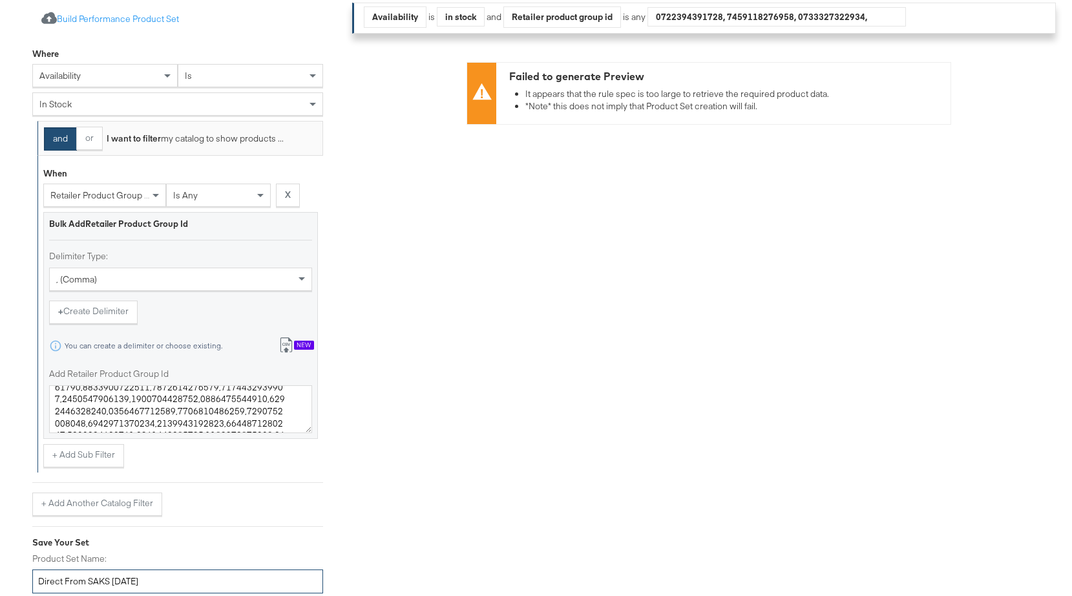
scroll to position [386, 0]
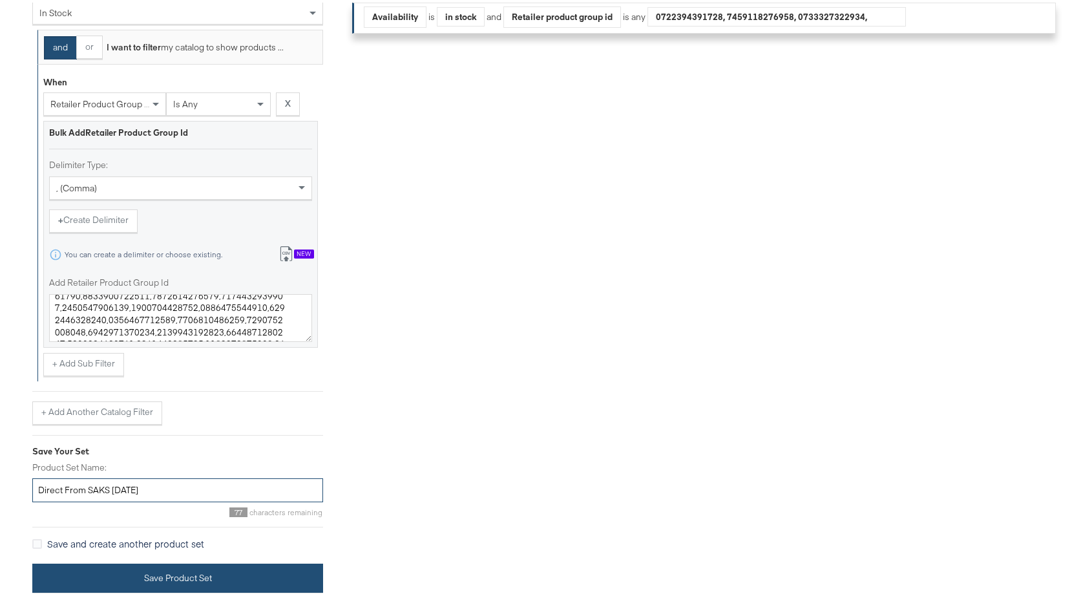
type input "Direct From SAKS [DATE]"
click at [259, 567] on button "Save Product Set" at bounding box center [177, 575] width 291 height 29
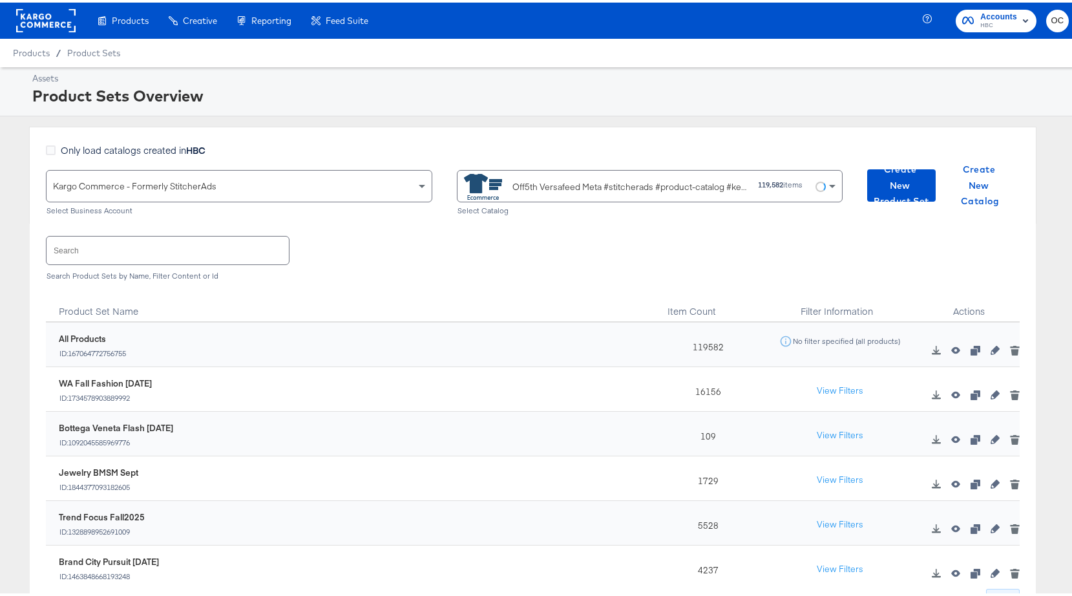
click at [173, 251] on input "text" at bounding box center [168, 248] width 242 height 28
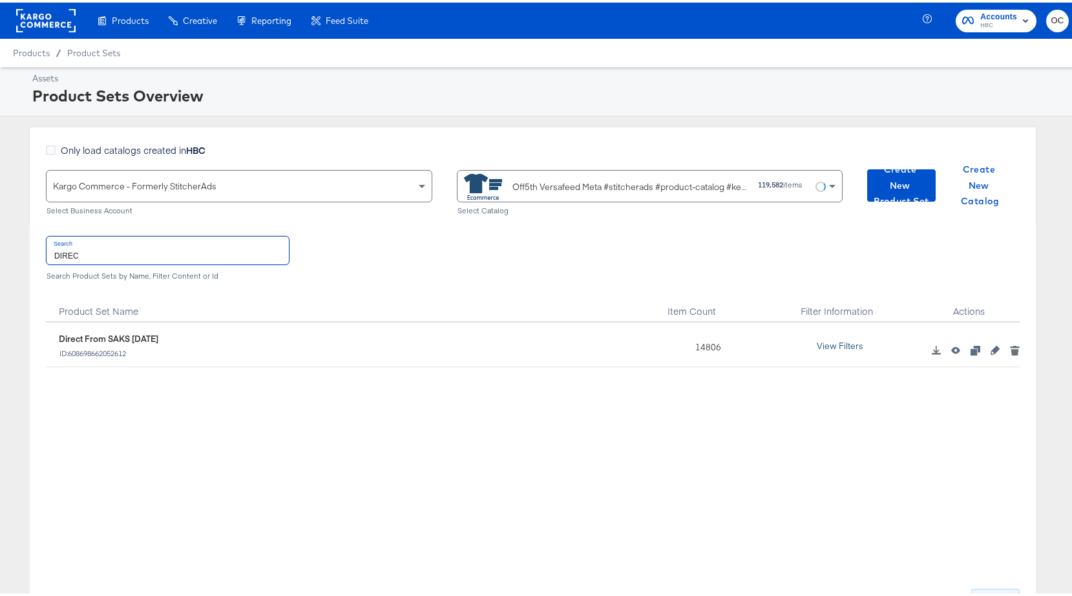
type input "DIREC"
click at [843, 344] on button "View Filters" at bounding box center [840, 343] width 65 height 23
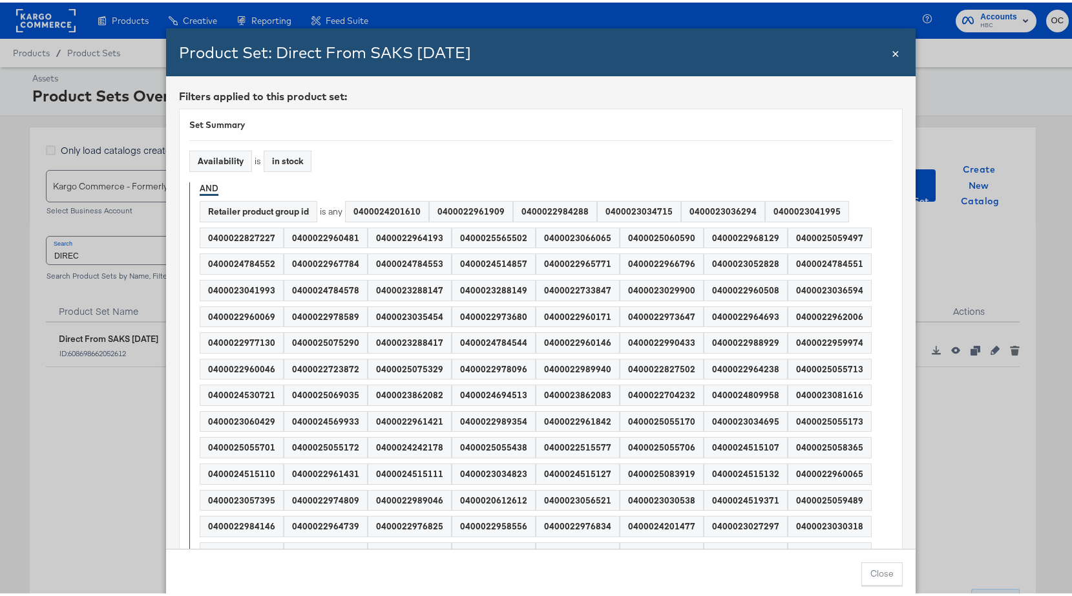
click at [620, 245] on div "0400025060590" at bounding box center [661, 236] width 83 height 20
